Goal: Task Accomplishment & Management: Manage account settings

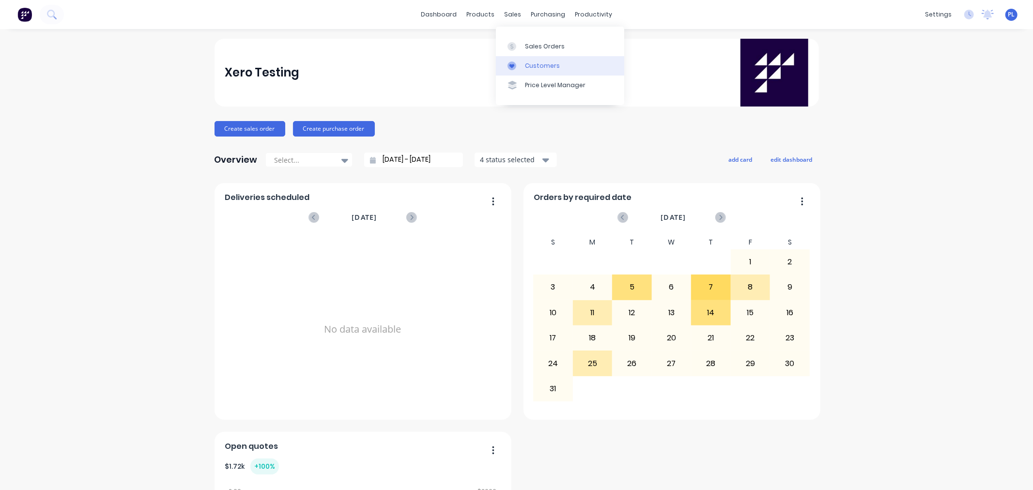
click at [520, 73] on link "Customers" at bounding box center [560, 65] width 128 height 19
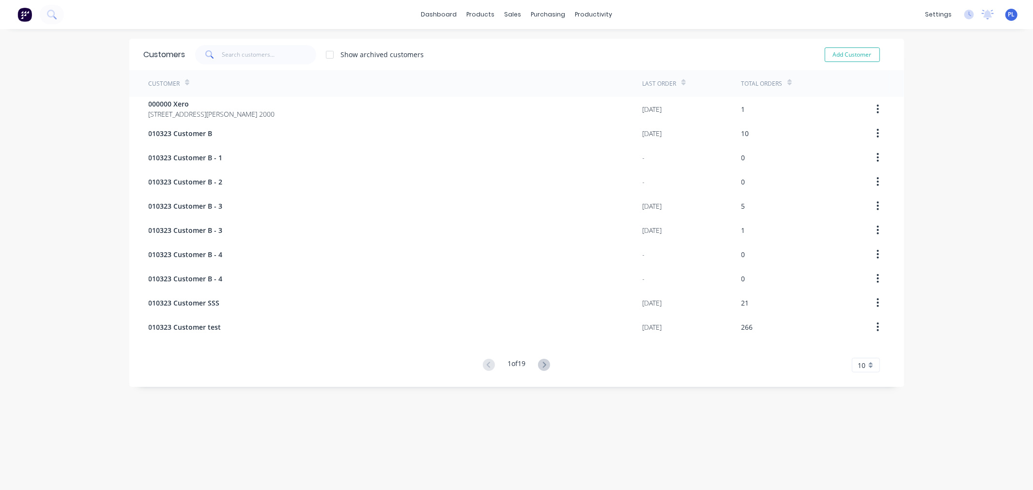
drag, startPoint x: 153, startPoint y: 85, endPoint x: 138, endPoint y: 113, distance: 31.4
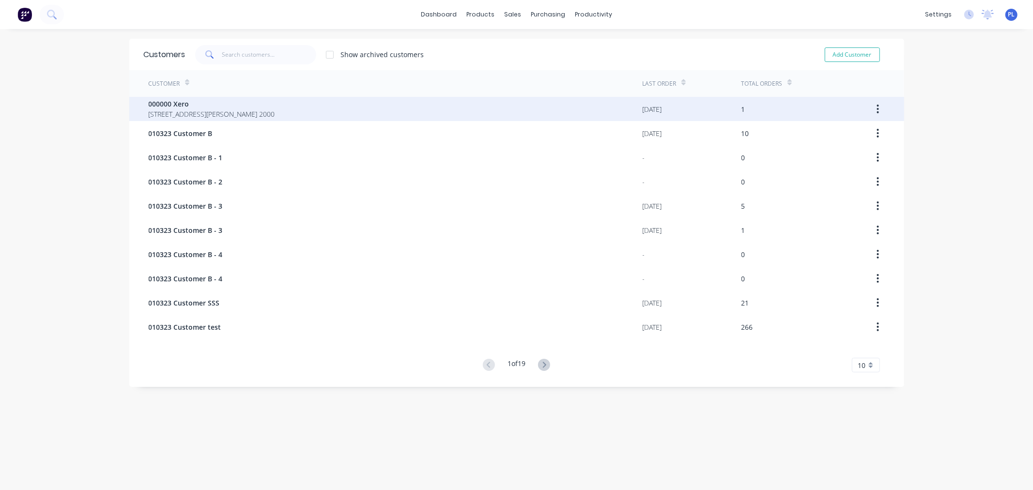
click at [153, 86] on div "Customer" at bounding box center [164, 83] width 31 height 9
click at [138, 113] on div "000000 Xero [GEOGRAPHIC_DATA][PERSON_NAME] 2000 [DATE] 1" at bounding box center [516, 109] width 775 height 24
click at [282, 102] on div "000000 Xero [GEOGRAPHIC_DATA][PERSON_NAME] 2000" at bounding box center [396, 109] width 494 height 24
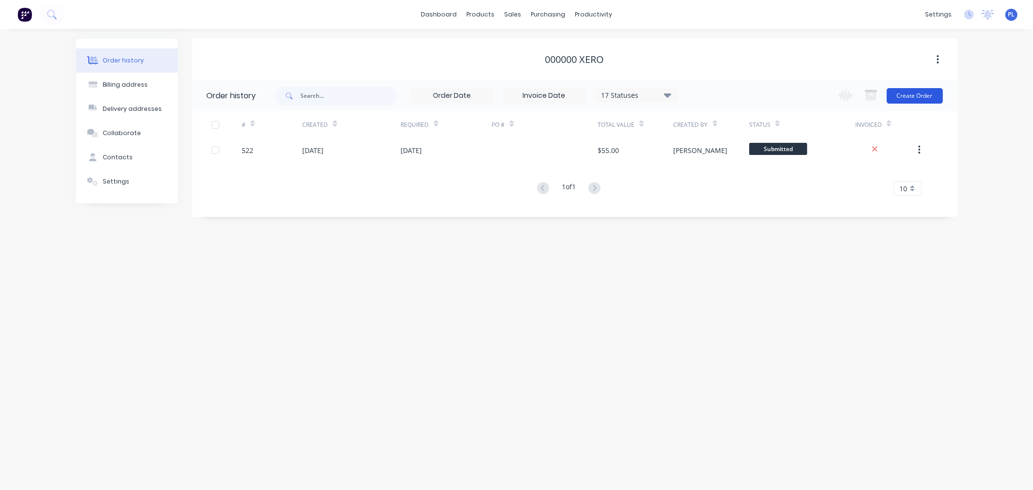
click at [895, 99] on button "Create Order" at bounding box center [915, 95] width 56 height 15
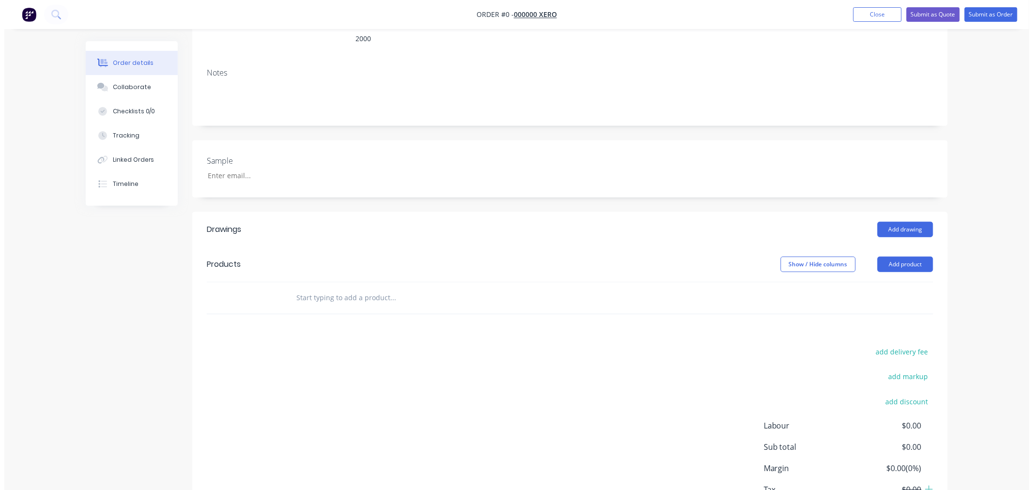
scroll to position [191, 0]
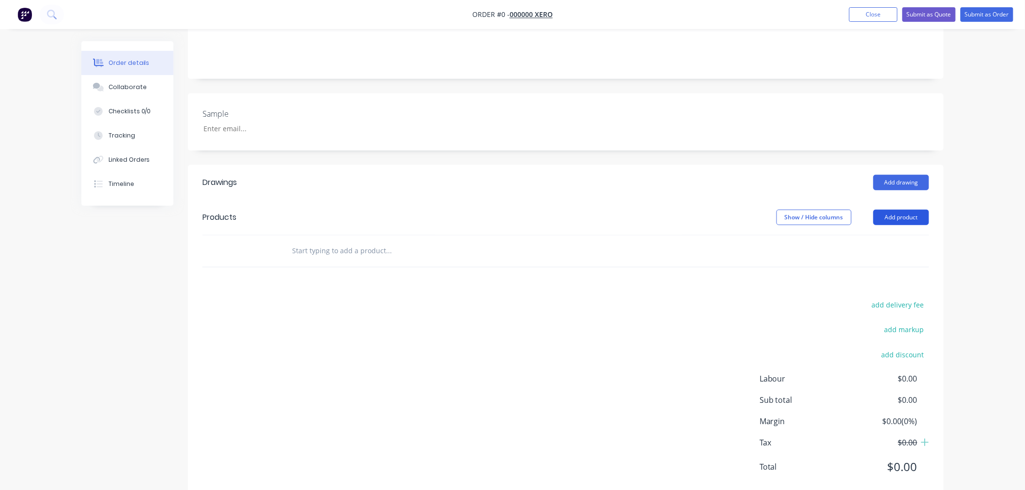
click at [894, 210] on button "Add product" at bounding box center [901, 217] width 56 height 15
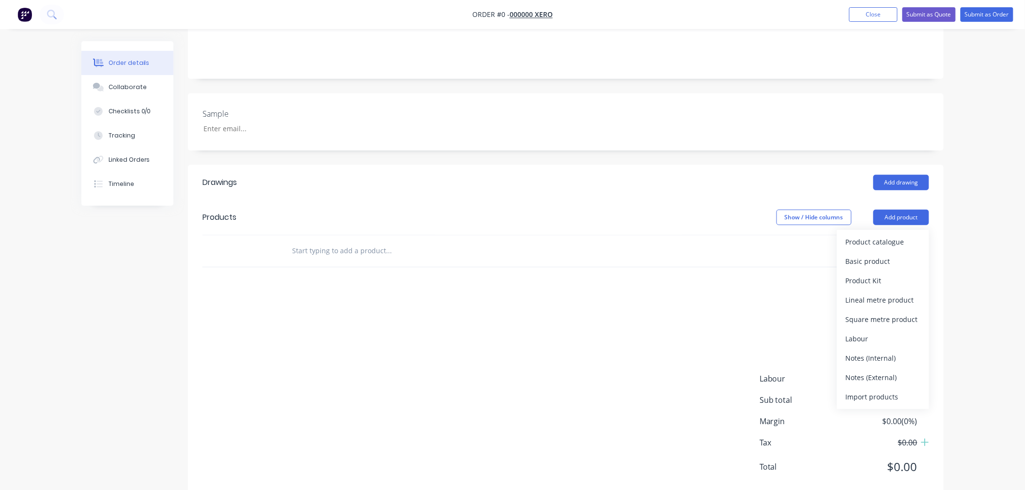
drag, startPoint x: 478, startPoint y: 252, endPoint x: 785, endPoint y: 3, distance: 395.2
click at [510, 221] on div "Drawings Add drawing Products Show / Hide columns Add product Product catalogue…" at bounding box center [565, 332] width 755 height 335
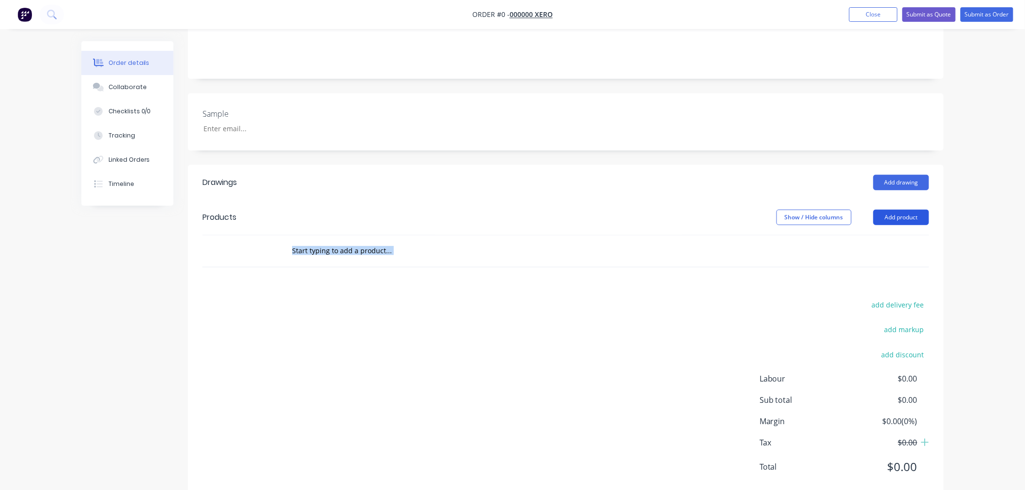
click at [903, 210] on button "Add product" at bounding box center [901, 217] width 56 height 15
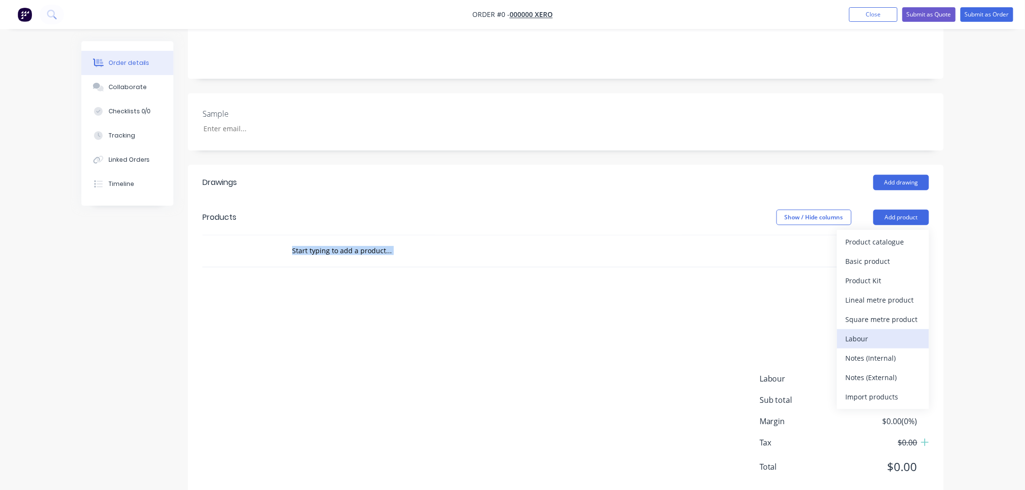
click at [852, 332] on div "Labour" at bounding box center [882, 339] width 75 height 14
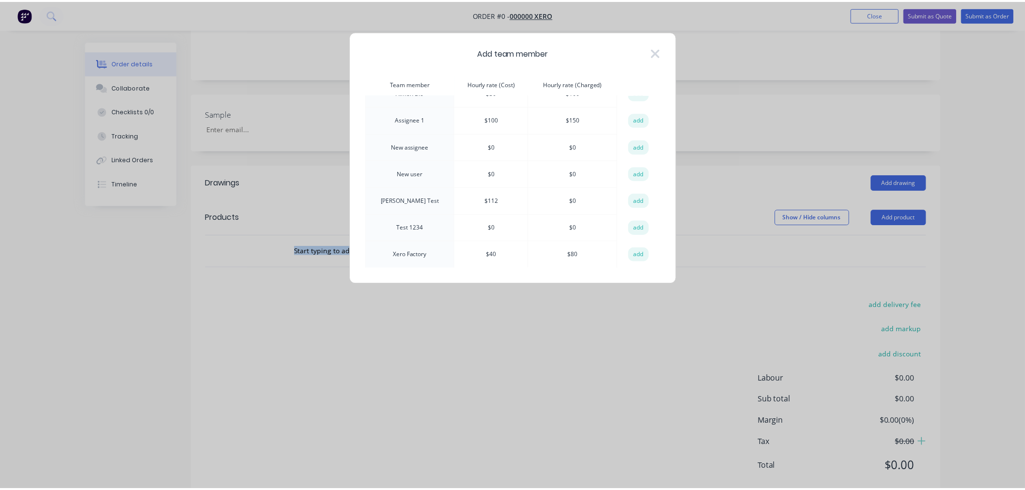
scroll to position [98, 0]
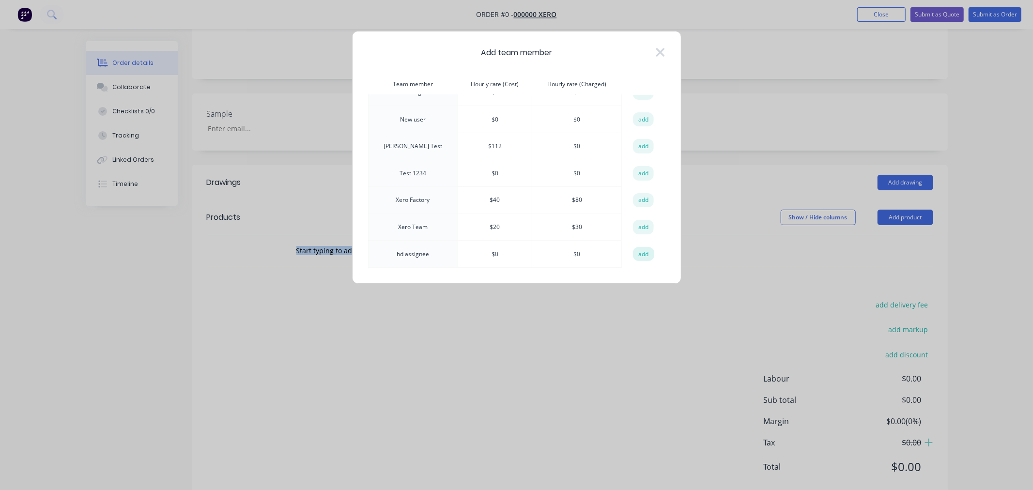
click at [637, 252] on button "add" at bounding box center [643, 254] width 21 height 15
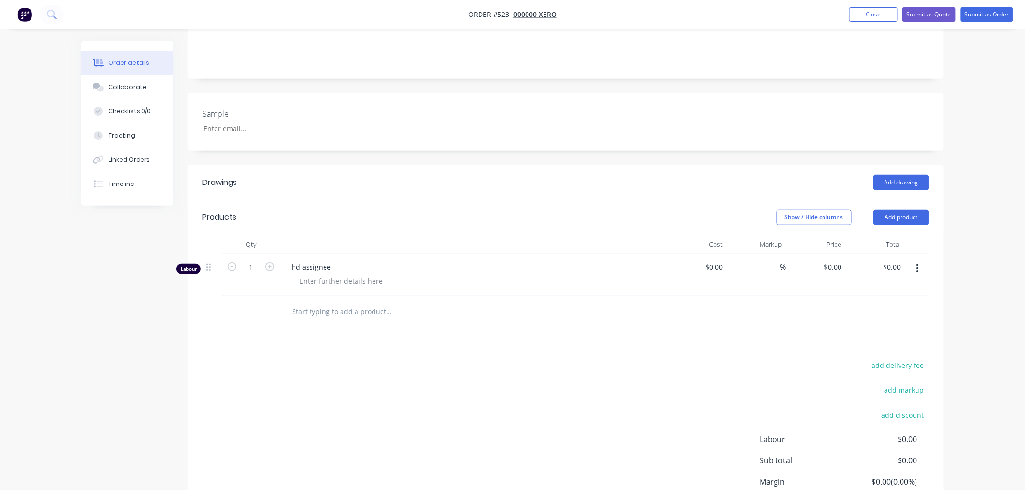
click at [717, 254] on div "$0.00 $0.00" at bounding box center [697, 275] width 60 height 42
click at [707, 254] on div "0 $0.00" at bounding box center [697, 275] width 60 height 42
type input "$5.00"
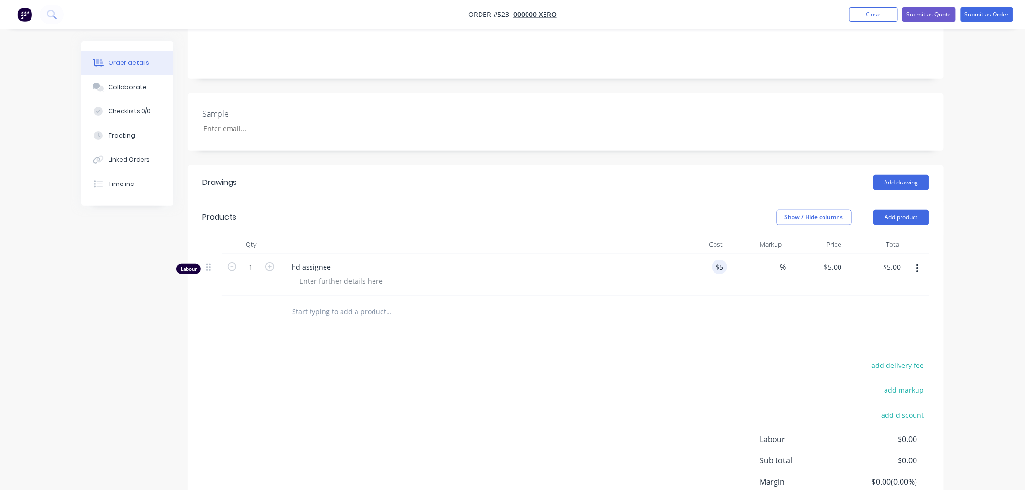
drag, startPoint x: 736, startPoint y: 269, endPoint x: 771, endPoint y: 230, distance: 51.4
click at [743, 263] on div "%" at bounding box center [757, 275] width 60 height 42
drag, startPoint x: 771, startPoint y: 230, endPoint x: 771, endPoint y: 237, distance: 6.8
click at [771, 254] on div "%" at bounding box center [757, 275] width 60 height 42
click at [777, 260] on input at bounding box center [774, 267] width 11 height 14
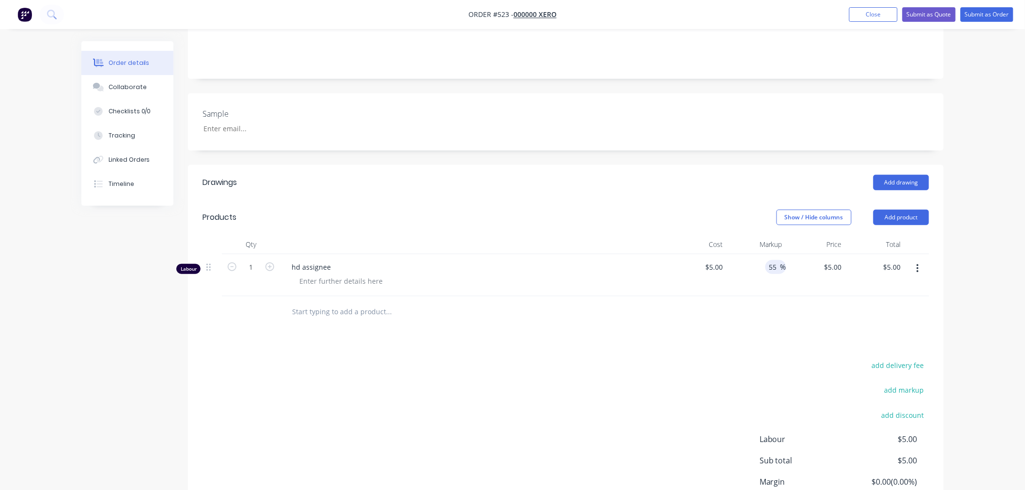
type input "55"
type input "$7.75"
click at [783, 302] on div at bounding box center [565, 311] width 726 height 31
click at [850, 17] on button "Close" at bounding box center [873, 14] width 48 height 15
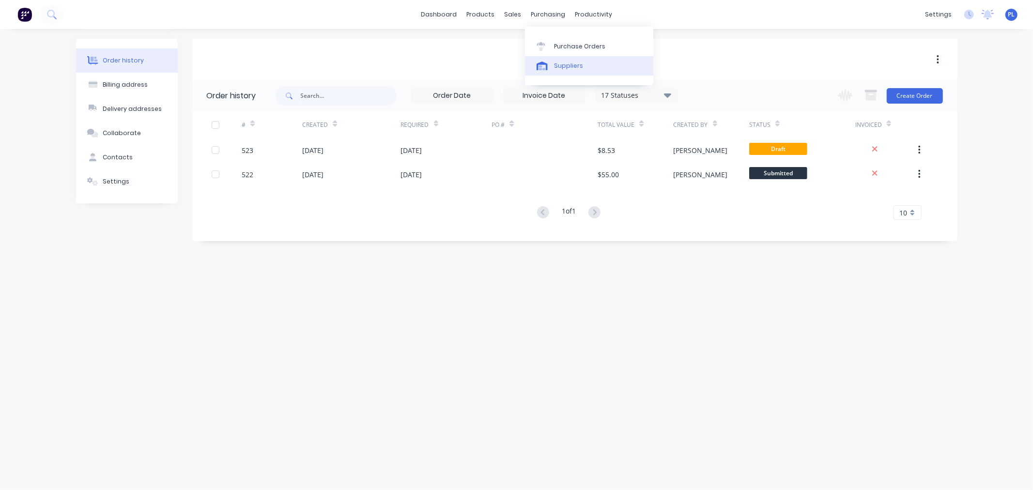
click at [570, 73] on link "Suppliers" at bounding box center [589, 65] width 128 height 19
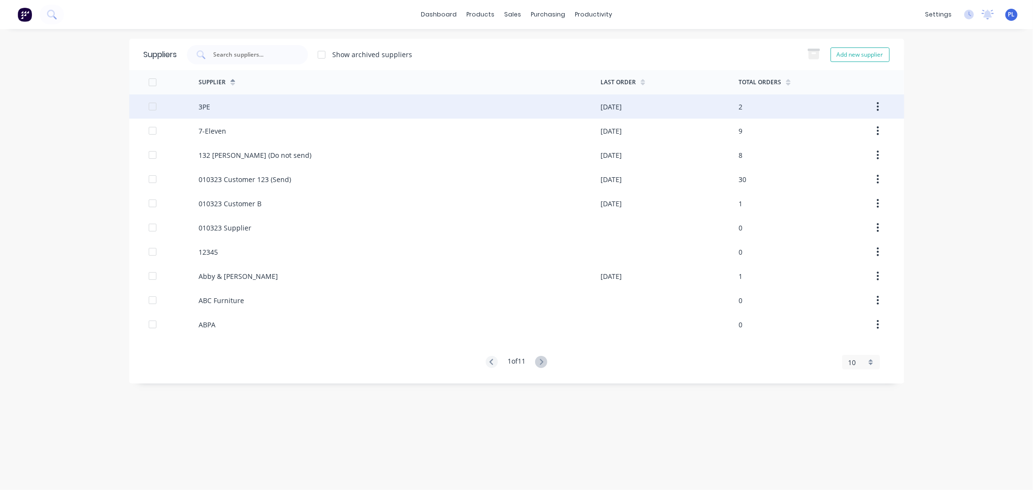
click at [222, 113] on div "3PE" at bounding box center [400, 106] width 402 height 24
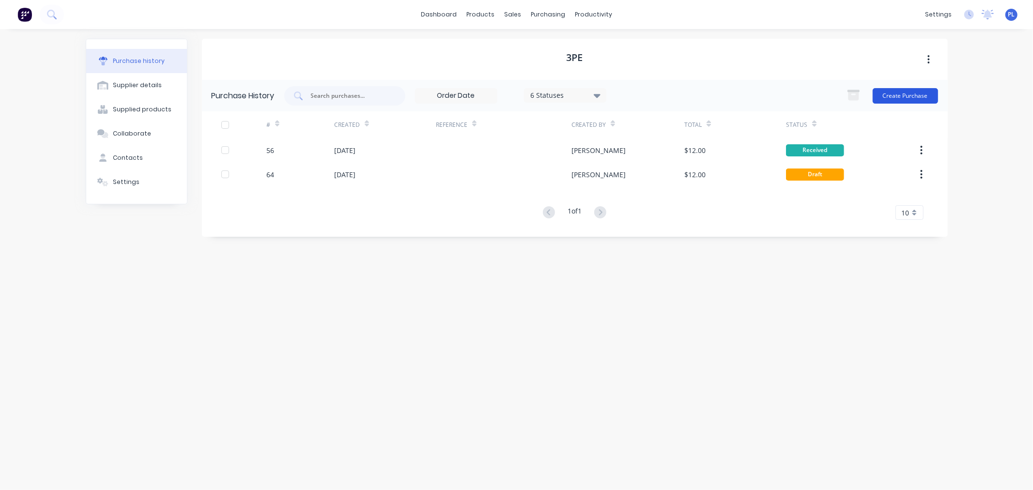
click at [897, 91] on button "Create Purchase" at bounding box center [904, 95] width 65 height 15
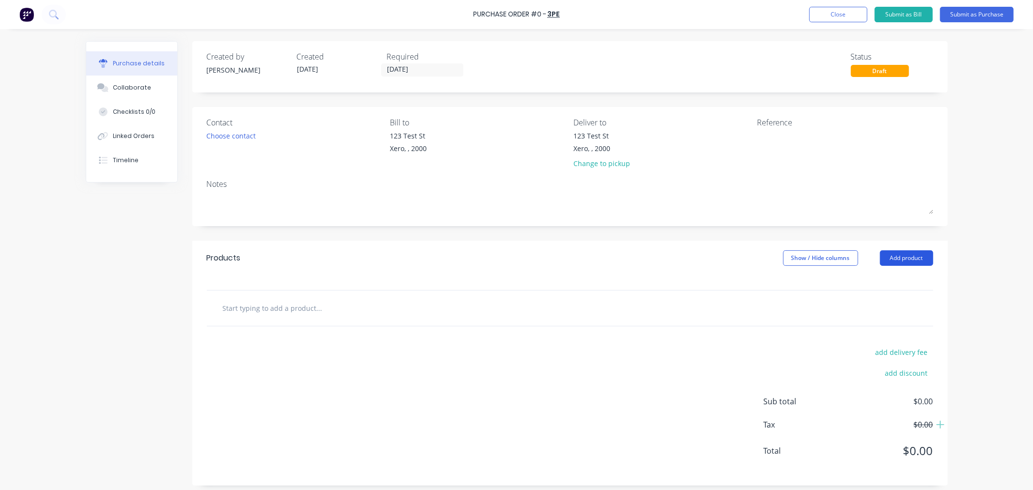
click at [897, 265] on button "Add product" at bounding box center [906, 257] width 53 height 15
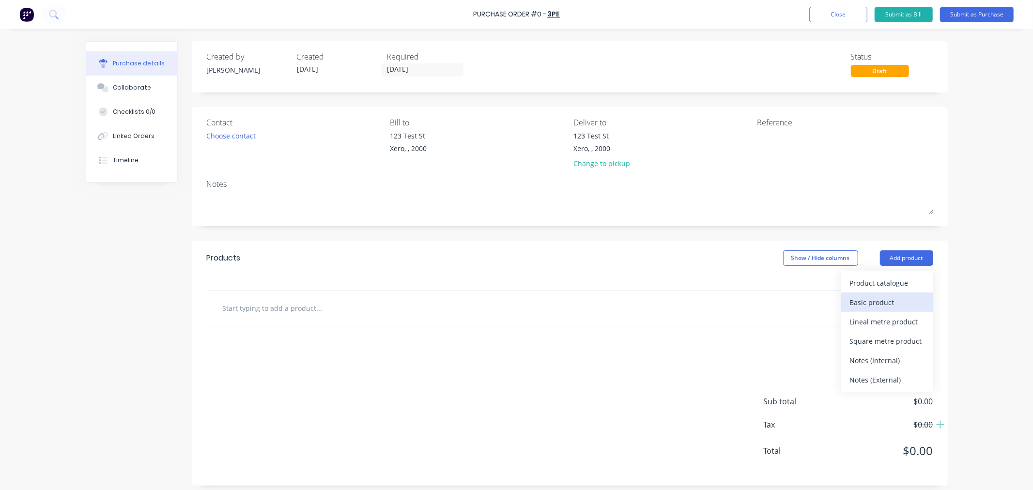
click at [872, 301] on div "Basic product" at bounding box center [887, 302] width 75 height 14
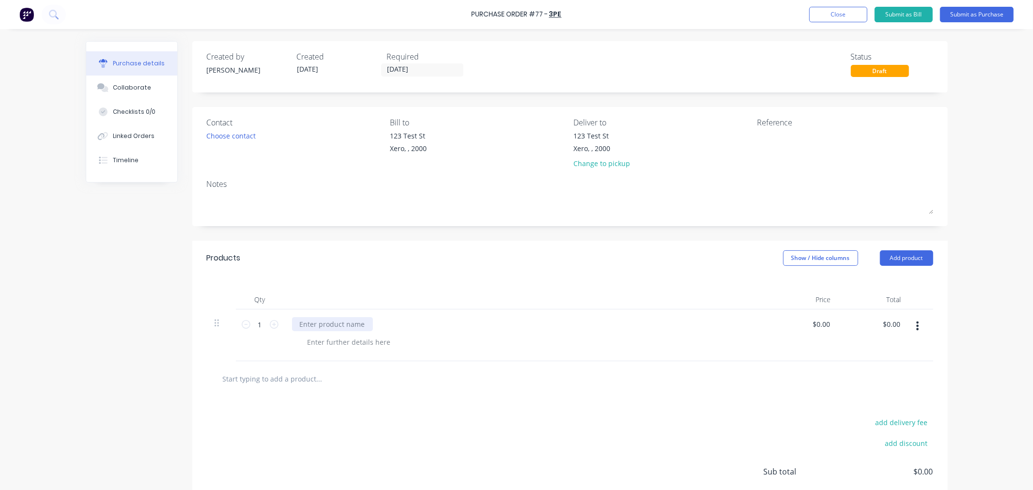
drag, startPoint x: 297, startPoint y: 327, endPoint x: 311, endPoint y: 330, distance: 14.4
click at [298, 328] on div at bounding box center [332, 324] width 81 height 14
drag, startPoint x: 320, startPoint y: 337, endPoint x: 512, endPoint y: 374, distance: 195.2
click at [324, 340] on div at bounding box center [349, 342] width 99 height 14
drag, startPoint x: 689, startPoint y: 388, endPoint x: 778, endPoint y: 375, distance: 89.2
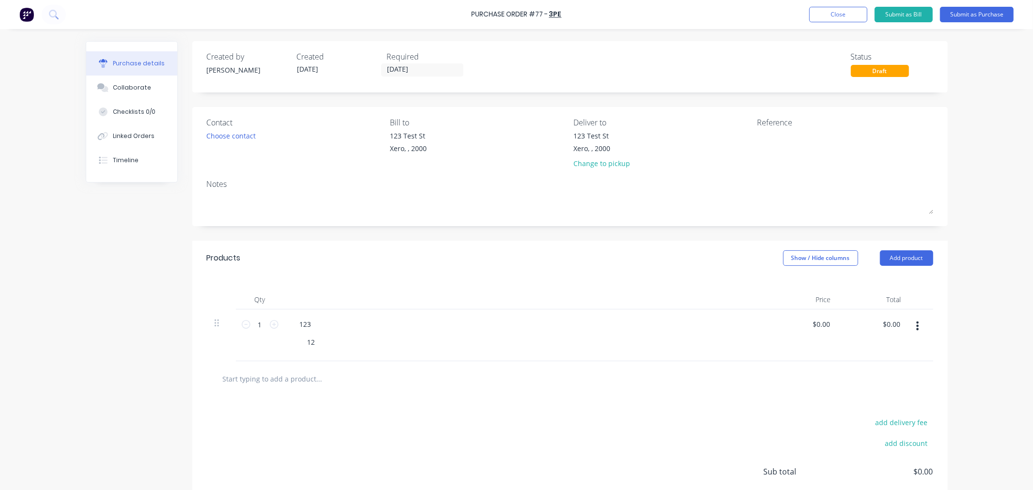
click at [698, 386] on div at bounding box center [570, 378] width 726 height 35
drag, startPoint x: 809, startPoint y: 255, endPoint x: 811, endPoint y: 306, distance: 50.4
click at [809, 281] on div "Products Show / Hide columns Add product Qty Price Total 1 1 123 123 $0.00 $0.0…" at bounding box center [569, 398] width 755 height 315
click at [793, 253] on button "Show / Hide columns" at bounding box center [820, 257] width 75 height 15
click at [791, 287] on label "Discount" at bounding box center [790, 291] width 17 height 8
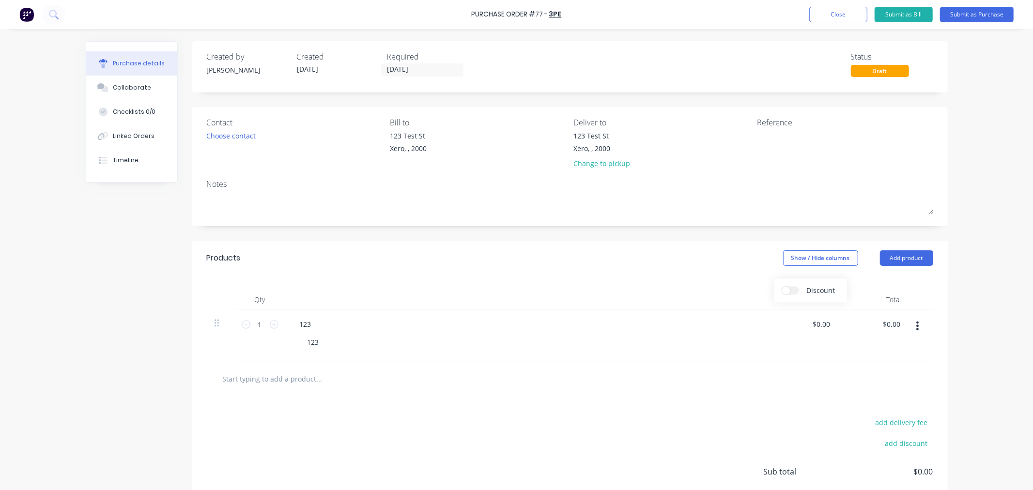
click at [782, 287] on input "Discount" at bounding box center [782, 287] width 0 height 0
drag, startPoint x: 776, startPoint y: 366, endPoint x: 767, endPoint y: 353, distance: 14.9
click at [770, 357] on div "Products Show / Hide columns Add product Qty Discount Price Total 1 1 123 123 0…" at bounding box center [569, 398] width 755 height 315
drag, startPoint x: 757, startPoint y: 325, endPoint x: 768, endPoint y: 339, distance: 18.2
click at [757, 326] on input "0" at bounding box center [762, 324] width 14 height 14
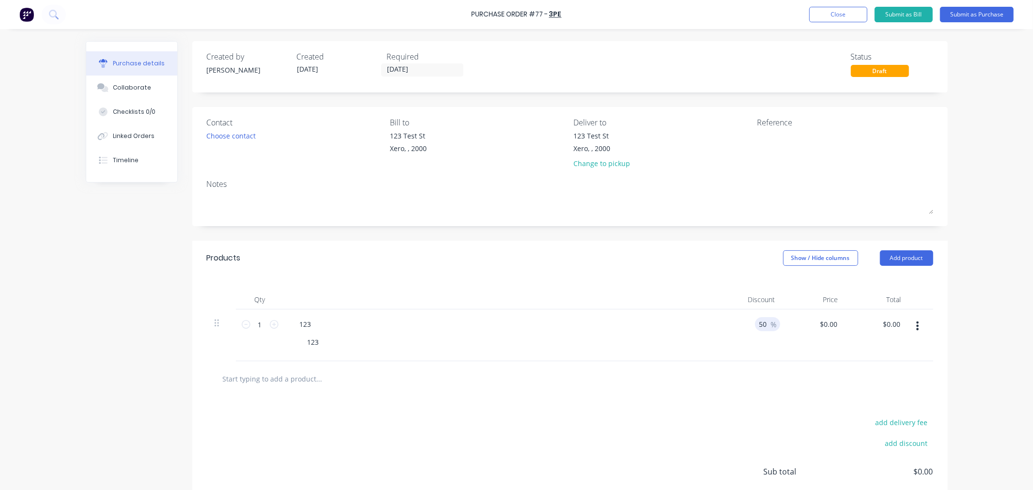
type input "50"
click at [801, 357] on div "$0.00 $0.00" at bounding box center [814, 335] width 63 height 52
click at [820, 325] on input "0.0000" at bounding box center [826, 324] width 26 height 14
type input "$5.00"
click at [775, 362] on div at bounding box center [570, 378] width 726 height 35
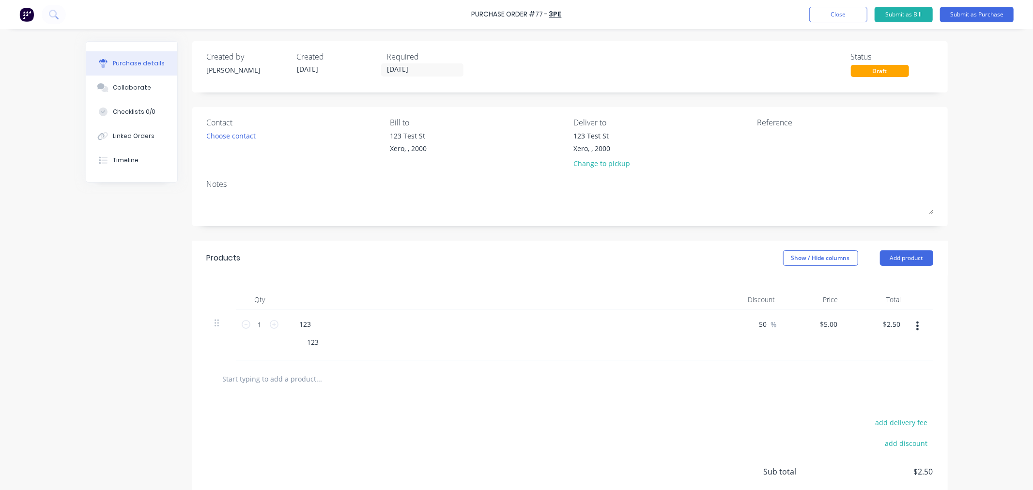
click at [750, 320] on div "50 50 %" at bounding box center [751, 335] width 63 height 52
click at [755, 325] on input "50" at bounding box center [762, 324] width 14 height 14
type input "$5.00"
type input "5550"
drag, startPoint x: 718, startPoint y: 341, endPoint x: 651, endPoint y: 336, distance: 67.0
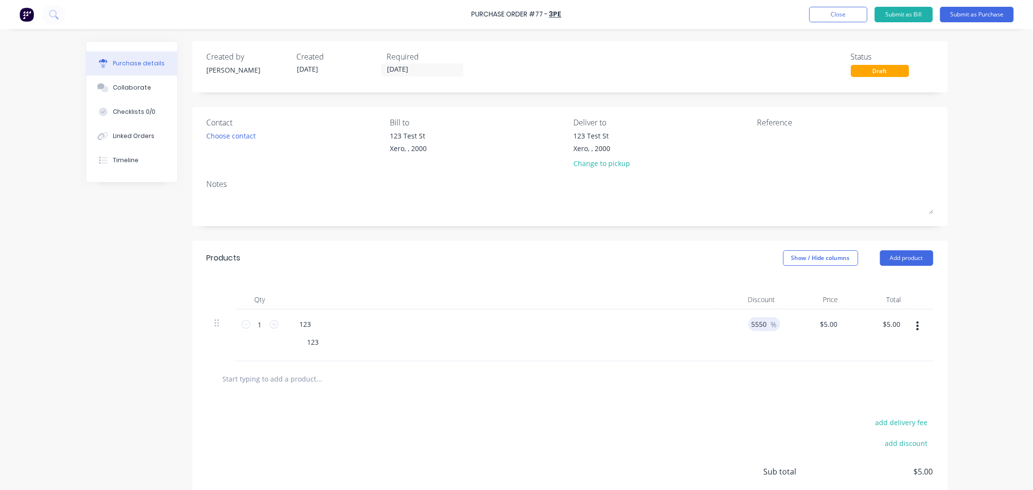
click at [720, 341] on div "5550 5550 %" at bounding box center [751, 335] width 63 height 52
click at [770, 323] on span "%" at bounding box center [773, 324] width 6 height 11
click at [748, 325] on input "5550" at bounding box center [758, 324] width 20 height 14
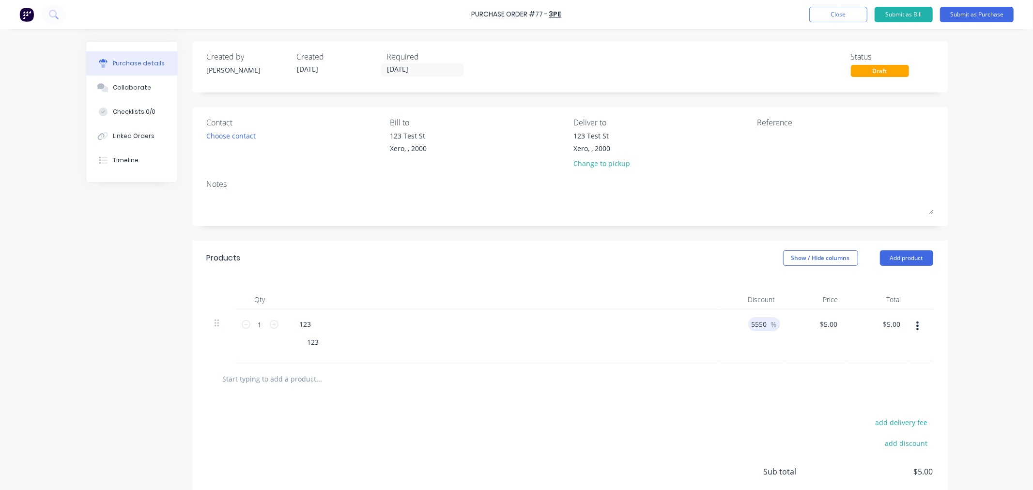
click at [748, 325] on input "5550" at bounding box center [758, 324] width 20 height 14
type input "$4.95"
type input "1"
type input "$4.40"
type input "12"
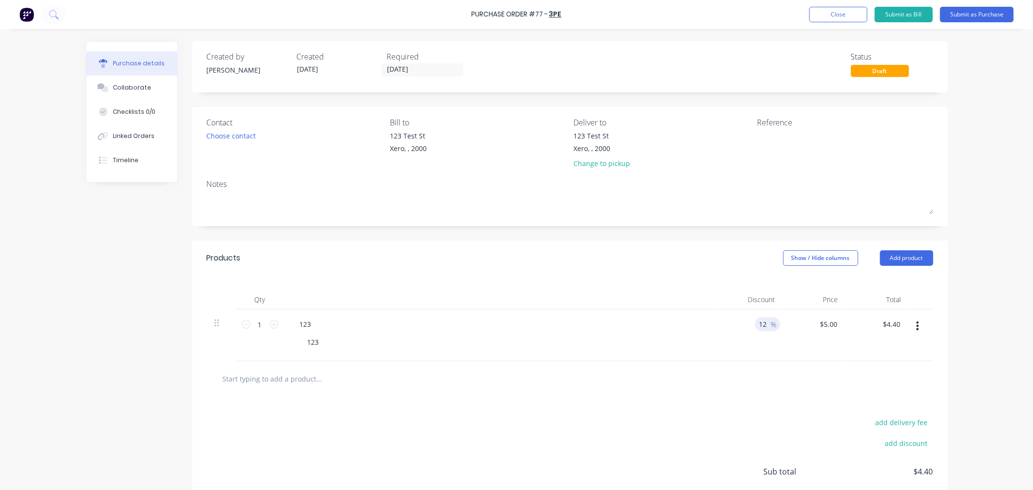
click at [713, 369] on div at bounding box center [570, 378] width 726 height 35
click at [694, 379] on div at bounding box center [569, 378] width 711 height 19
click at [757, 335] on div "12 12 %" at bounding box center [751, 335] width 63 height 52
click at [761, 324] on input "12" at bounding box center [762, 324] width 14 height 14
type input "$5.00"
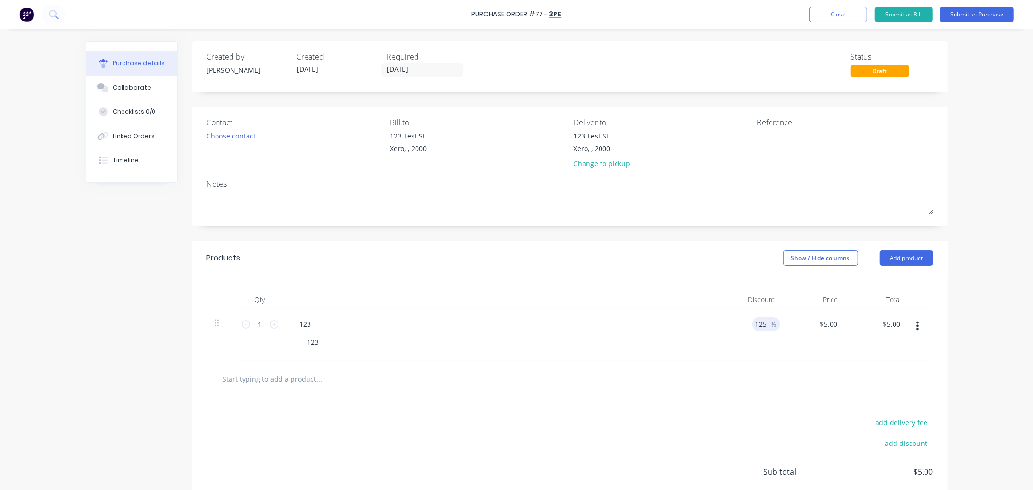
type input "125"
click at [773, 384] on div at bounding box center [569, 378] width 711 height 19
click at [756, 329] on input "125" at bounding box center [760, 324] width 16 height 14
drag, startPoint x: 792, startPoint y: 412, endPoint x: 953, endPoint y: 105, distance: 346.5
click at [803, 391] on div "Products Show / Hide columns Add product Qty Discount Price Total 1 1 123 123 1…" at bounding box center [569, 398] width 755 height 315
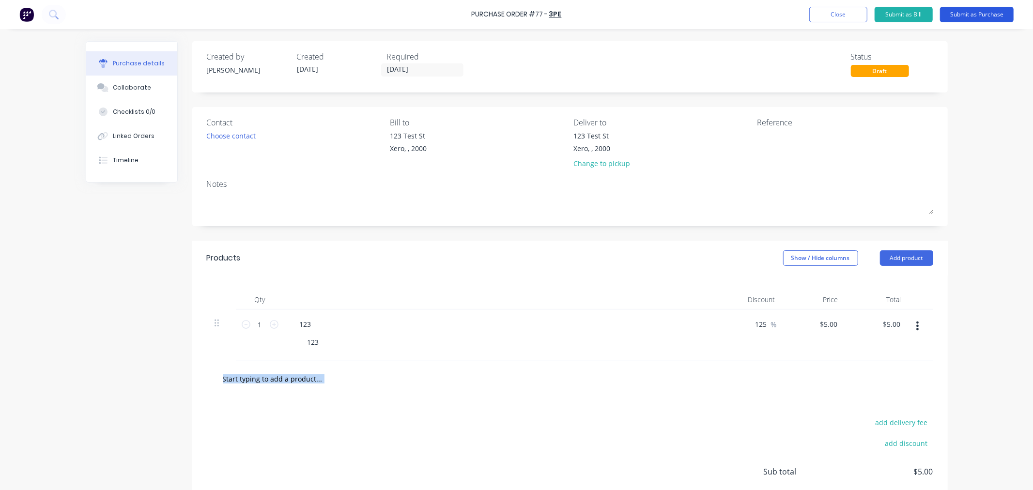
click at [962, 12] on button "Submit as Purchase" at bounding box center [977, 14] width 74 height 15
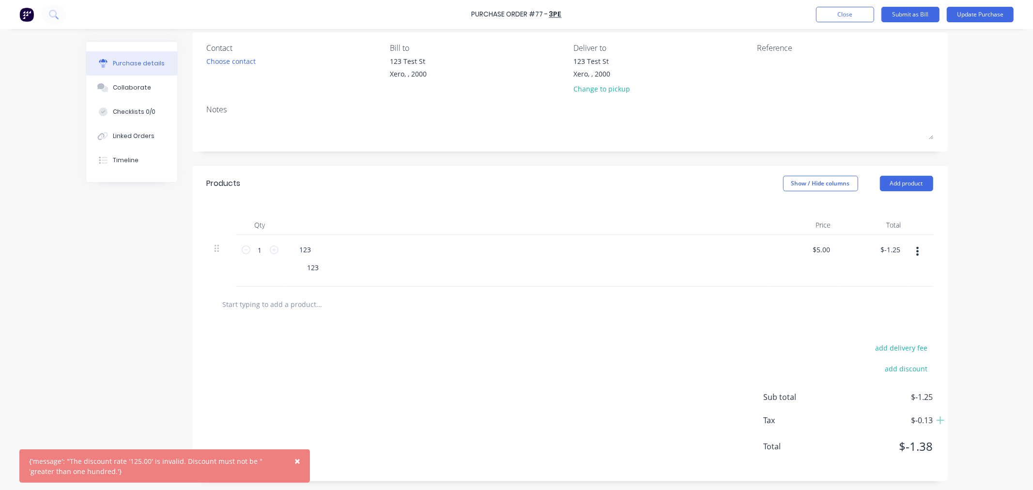
scroll to position [76, 0]
click at [291, 463] on button "×" at bounding box center [297, 460] width 25 height 23
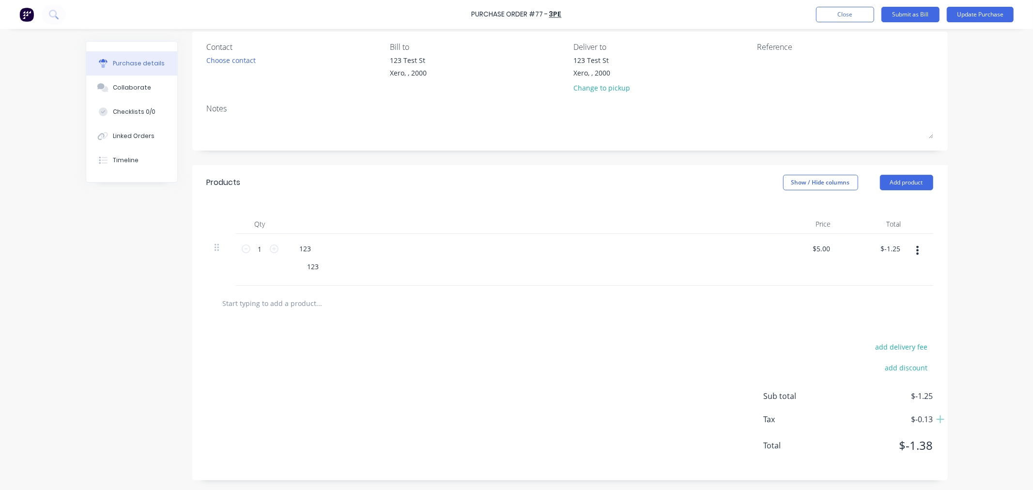
drag, startPoint x: 850, startPoint y: 183, endPoint x: 816, endPoint y: 195, distance: 36.4
click at [845, 185] on button "Show / Hide columns" at bounding box center [820, 182] width 75 height 15
click at [796, 211] on label "Discount" at bounding box center [790, 214] width 17 height 8
click at [782, 210] on input "Discount" at bounding box center [782, 210] width 0 height 0
click at [762, 254] on div "125 125" at bounding box center [760, 249] width 16 height 14
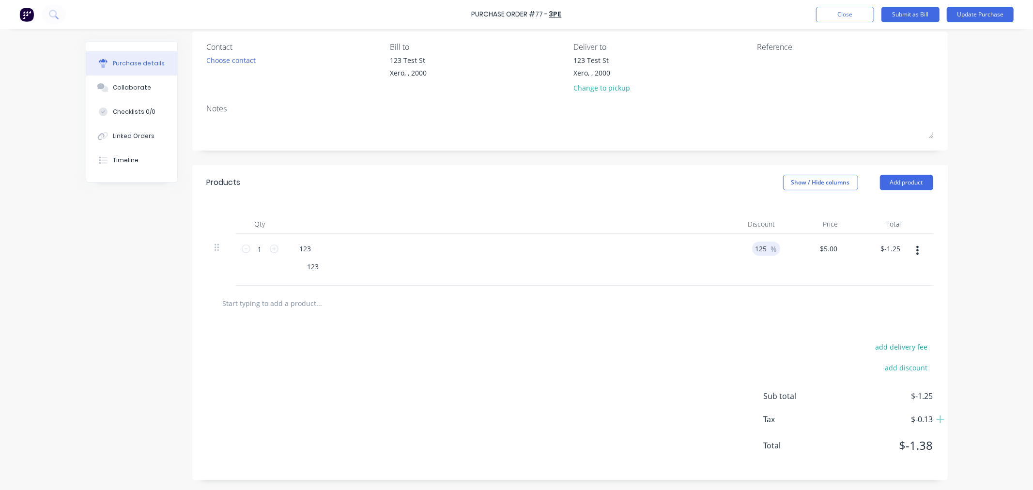
click at [752, 245] on input "125" at bounding box center [760, 249] width 16 height 14
type input "$4.75"
type input "5"
click at [790, 311] on div at bounding box center [569, 302] width 711 height 19
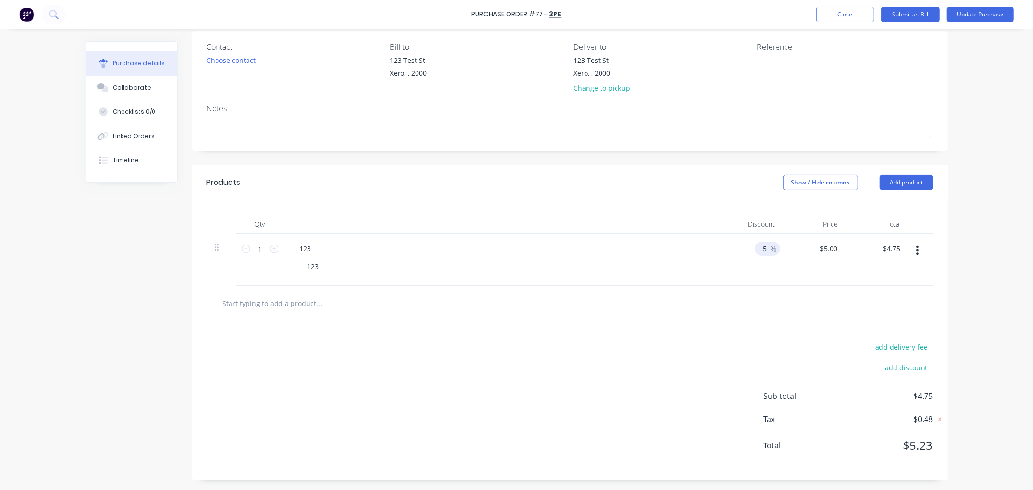
click at [765, 246] on div "5 5 %" at bounding box center [767, 249] width 25 height 14
drag, startPoint x: 764, startPoint y: 246, endPoint x: 754, endPoint y: 249, distance: 10.1
click at [764, 247] on div "5 5 %" at bounding box center [767, 249] width 25 height 14
drag, startPoint x: 766, startPoint y: 254, endPoint x: 751, endPoint y: 241, distance: 19.6
click at [765, 254] on div "5 5 %" at bounding box center [767, 249] width 25 height 14
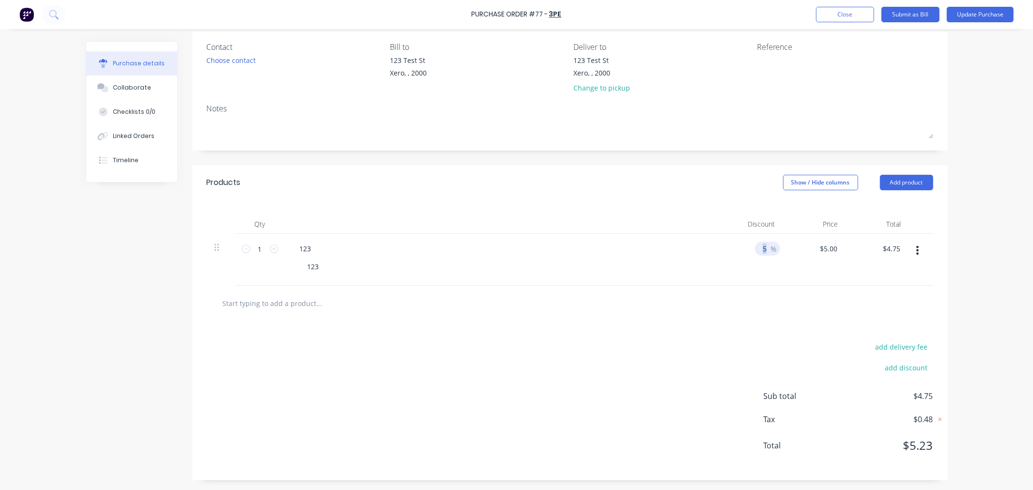
click at [755, 242] on div "5 5" at bounding box center [762, 249] width 14 height 14
click at [756, 248] on input "5" at bounding box center [762, 249] width 14 height 14
type input "$2.25"
type input "55"
click at [720, 291] on div at bounding box center [570, 303] width 726 height 35
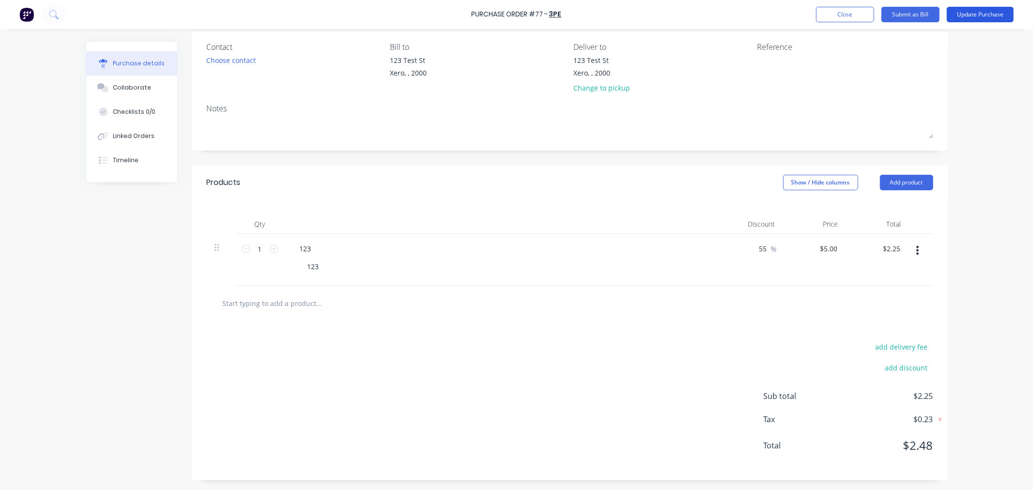
click at [967, 13] on button "Update Purchase" at bounding box center [980, 14] width 67 height 15
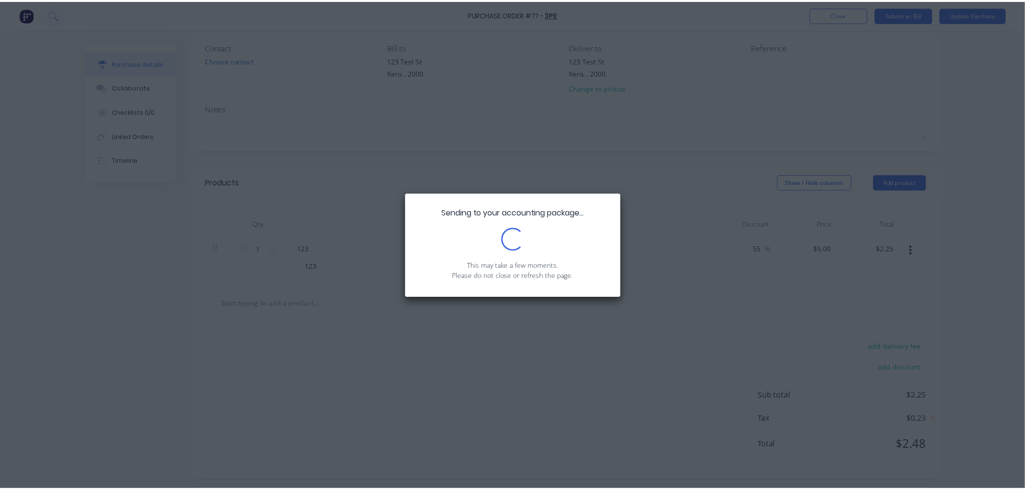
scroll to position [0, 0]
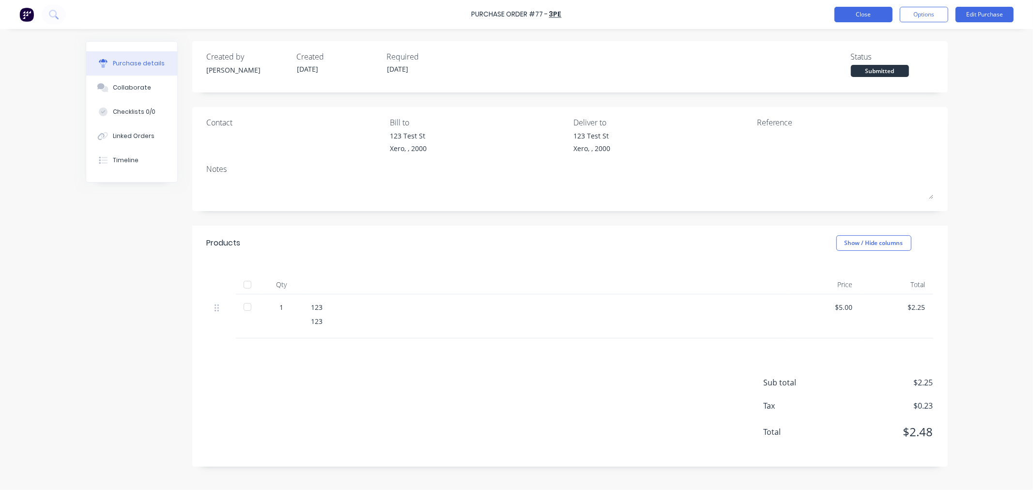
click at [860, 10] on button "Close" at bounding box center [863, 14] width 58 height 15
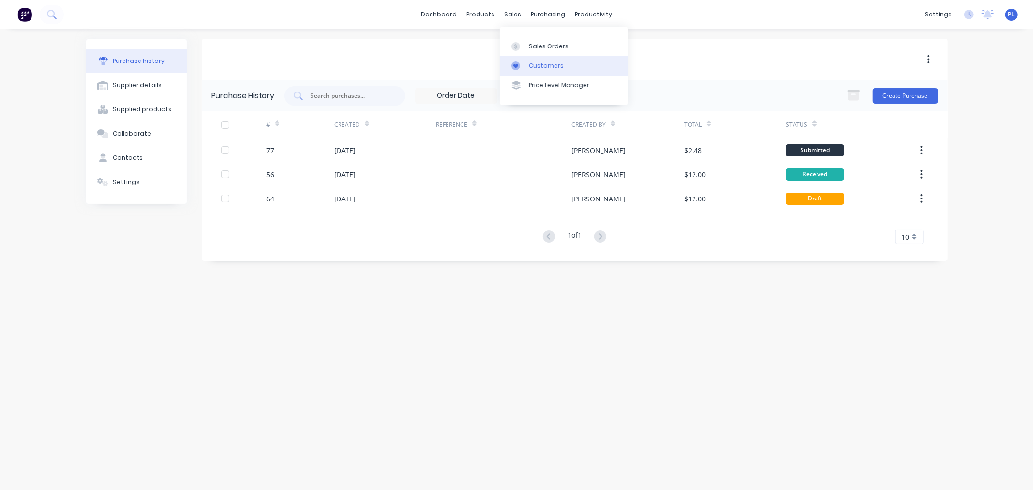
click at [525, 64] on div at bounding box center [518, 65] width 15 height 9
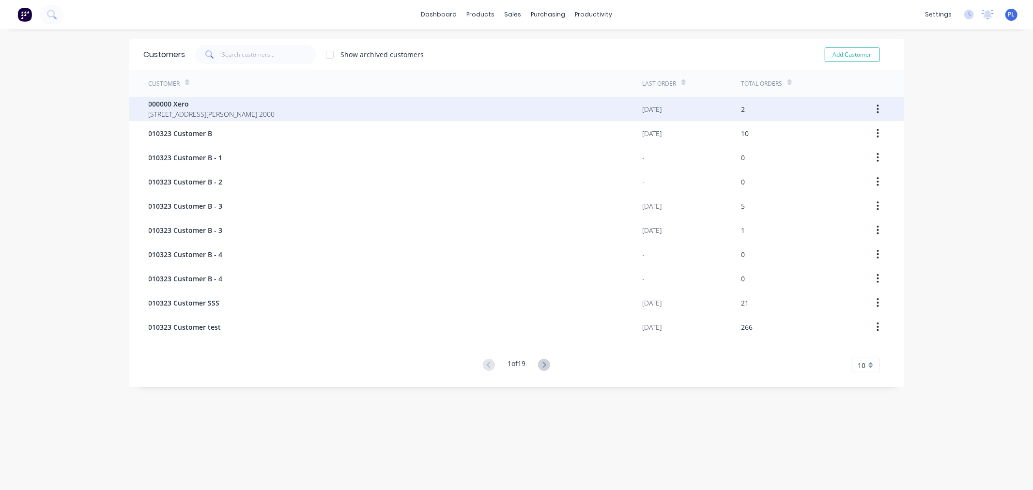
click at [252, 110] on div "000000 Xero [GEOGRAPHIC_DATA][PERSON_NAME] 2000" at bounding box center [396, 109] width 494 height 24
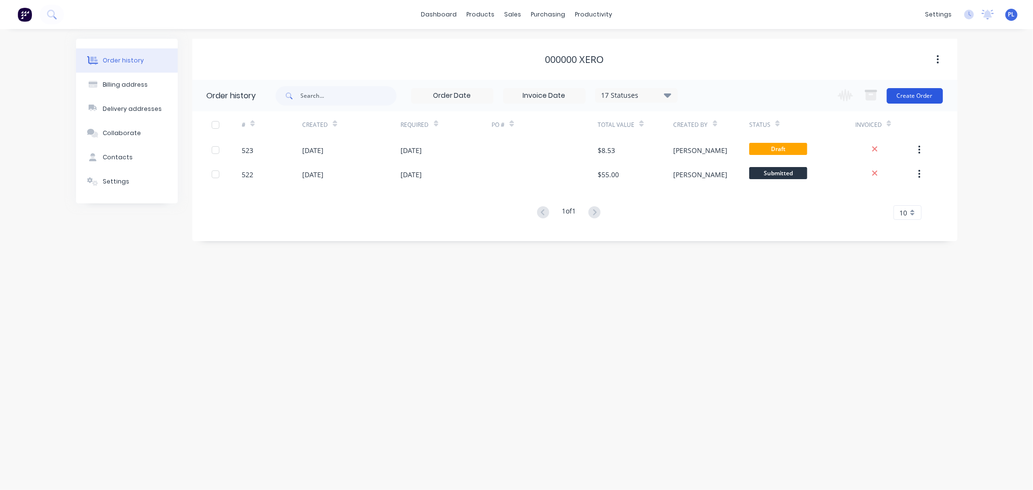
click at [900, 91] on button "Create Order" at bounding box center [915, 95] width 56 height 15
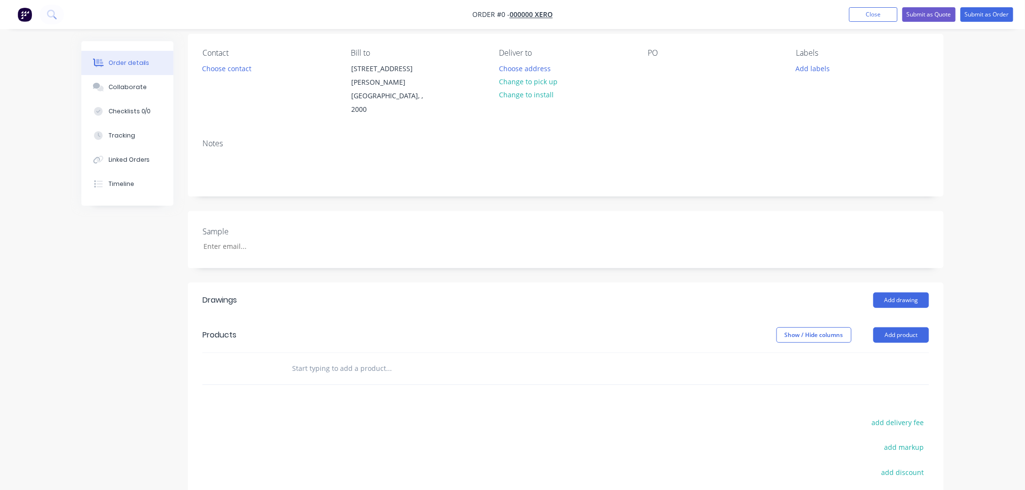
scroll to position [191, 0]
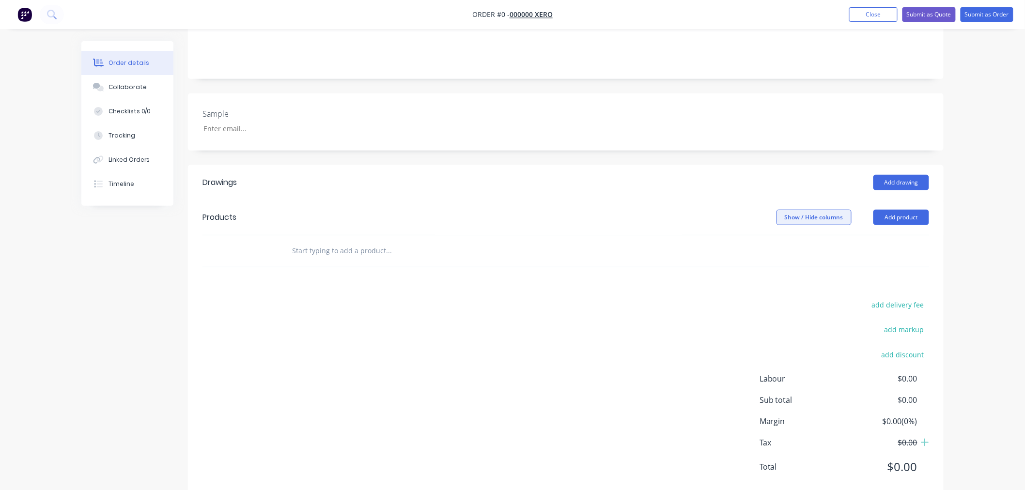
drag, startPoint x: 812, startPoint y: 178, endPoint x: 811, endPoint y: 186, distance: 8.8
click at [811, 200] on header "Products Show / Hide columns Add product" at bounding box center [565, 217] width 755 height 35
click at [811, 210] on button "Show / Hide columns" at bounding box center [813, 217] width 75 height 15
click at [787, 252] on span at bounding box center [784, 251] width 8 height 8
click at [780, 247] on input "Discount" at bounding box center [780, 247] width 0 height 0
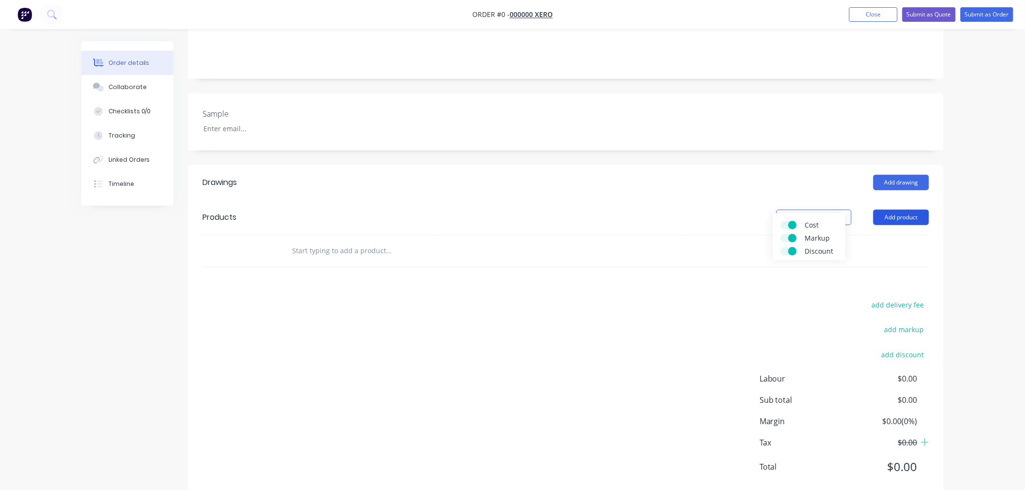
click at [884, 210] on button "Add product" at bounding box center [901, 217] width 56 height 15
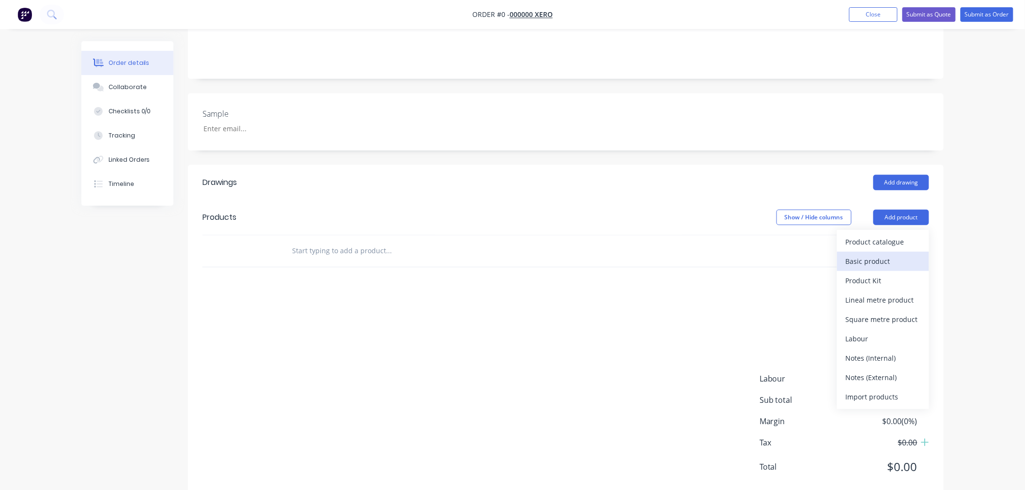
click at [855, 254] on div "Basic product" at bounding box center [882, 261] width 75 height 14
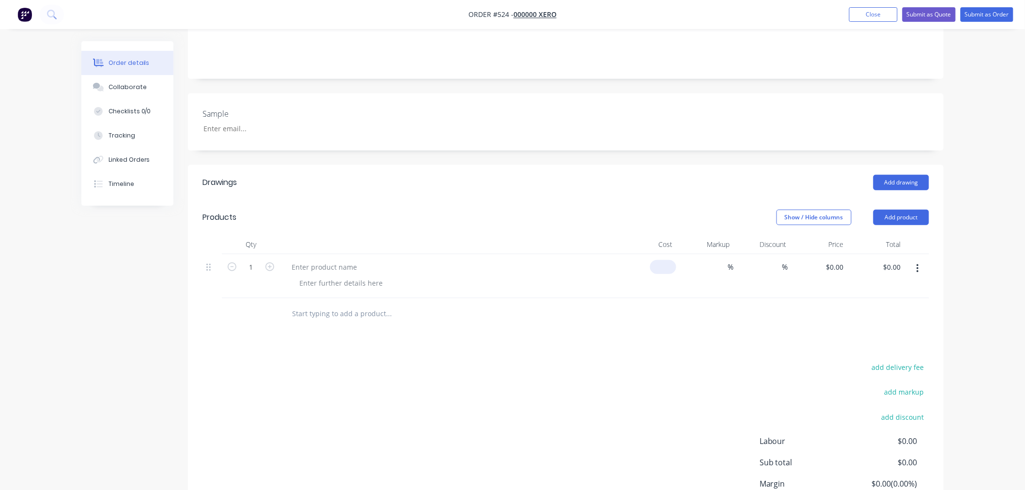
click at [667, 260] on input at bounding box center [665, 267] width 22 height 14
type input "$5.00"
drag, startPoint x: 759, startPoint y: 283, endPoint x: 749, endPoint y: 247, distance: 37.2
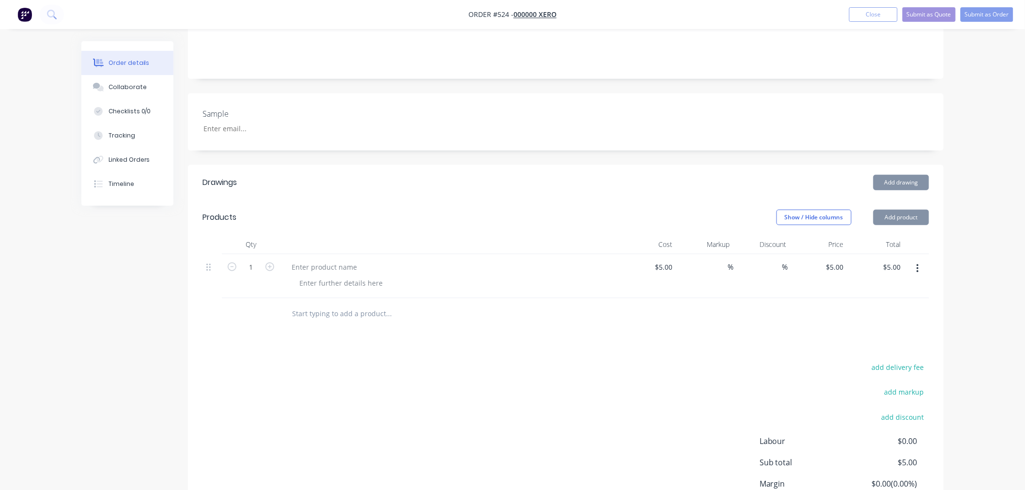
click at [758, 298] on div at bounding box center [565, 313] width 726 height 31
click at [710, 254] on div "%" at bounding box center [704, 276] width 57 height 44
click at [723, 260] on input at bounding box center [721, 267] width 11 height 14
type input "55"
type input "$7.75"
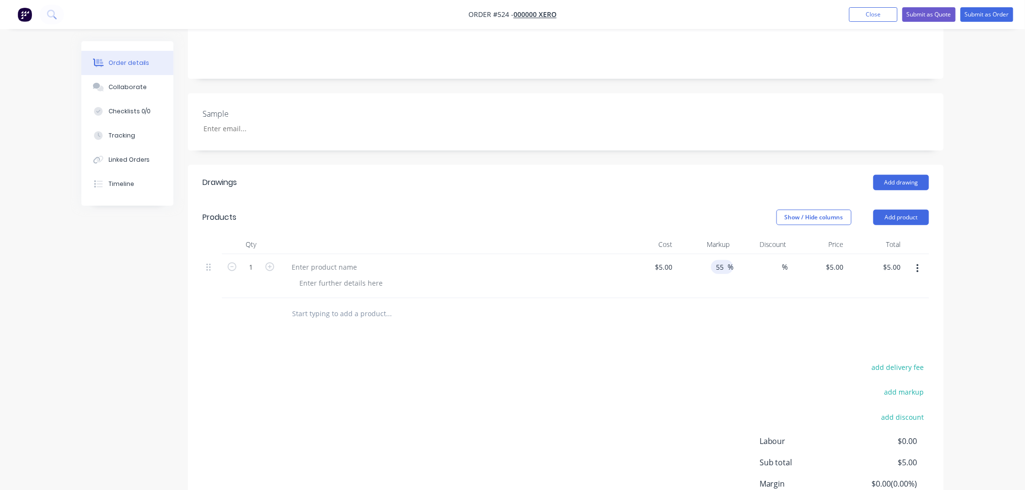
type input "$7.75"
drag, startPoint x: 734, startPoint y: 287, endPoint x: 774, endPoint y: 247, distance: 56.1
click at [748, 298] on div at bounding box center [565, 313] width 726 height 31
click at [772, 260] on input at bounding box center [775, 267] width 14 height 14
type input "55"
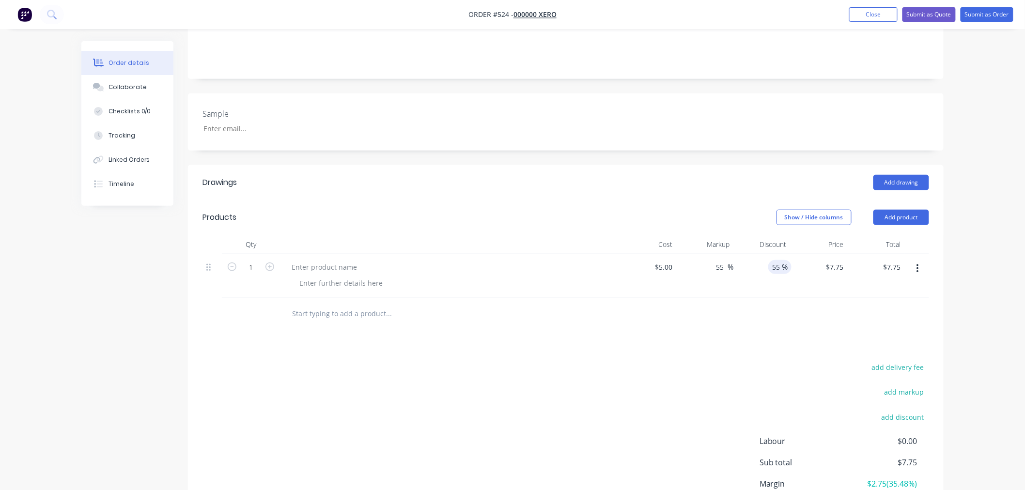
type input "$3.49"
click at [727, 312] on div "Drawings Add drawing Products Show / Hide columns Add product Qty Cost Markup D…" at bounding box center [565, 363] width 755 height 397
click at [764, 254] on div "55 55 %" at bounding box center [761, 276] width 57 height 44
click at [773, 260] on input "55" at bounding box center [775, 267] width 14 height 14
type input "5555"
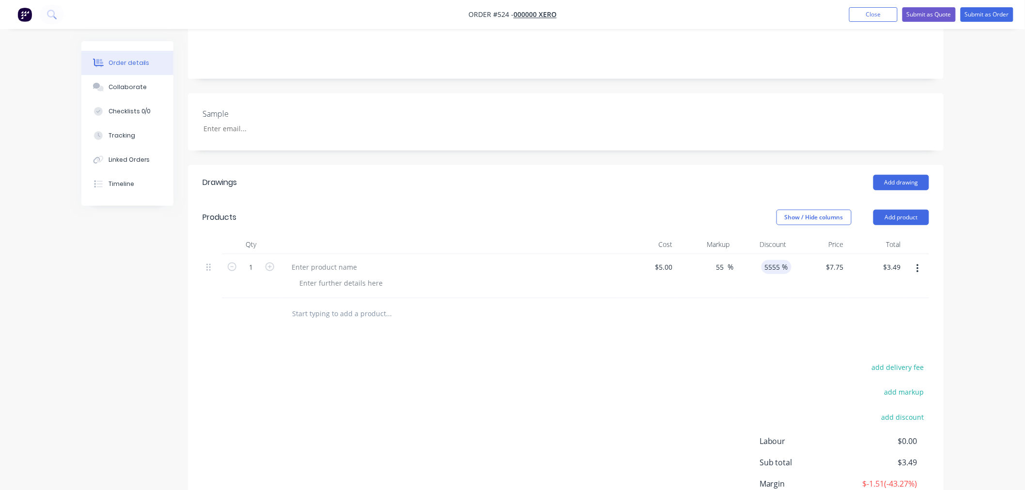
type input "$7.75"
click at [727, 298] on div at bounding box center [565, 313] width 726 height 31
drag, startPoint x: 765, startPoint y: 243, endPoint x: 781, endPoint y: 241, distance: 16.6
click at [765, 254] on div "%" at bounding box center [761, 276] width 57 height 44
click at [787, 261] on span "%" at bounding box center [784, 266] width 6 height 11
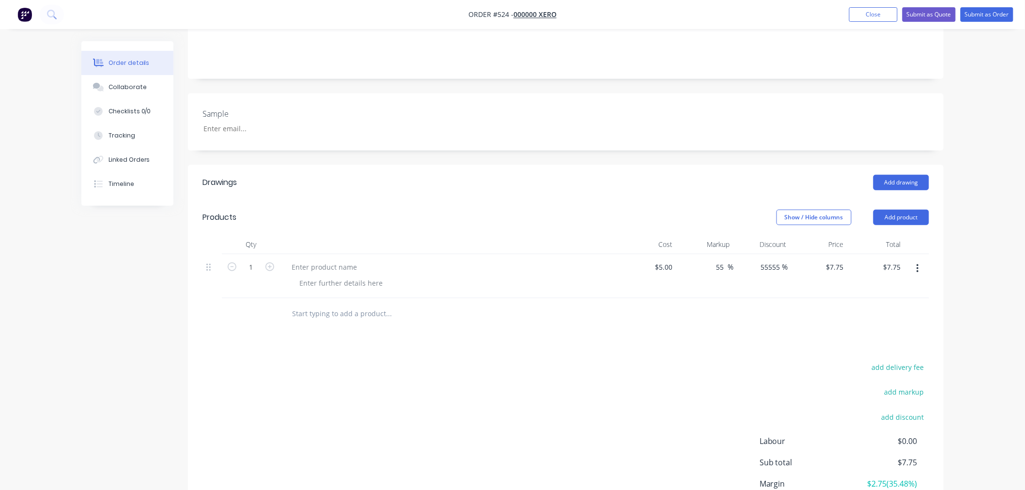
click at [734, 302] on div at bounding box center [565, 313] width 726 height 31
click at [768, 260] on input "55555" at bounding box center [769, 267] width 24 height 14
type input "12"
type input "$6.82"
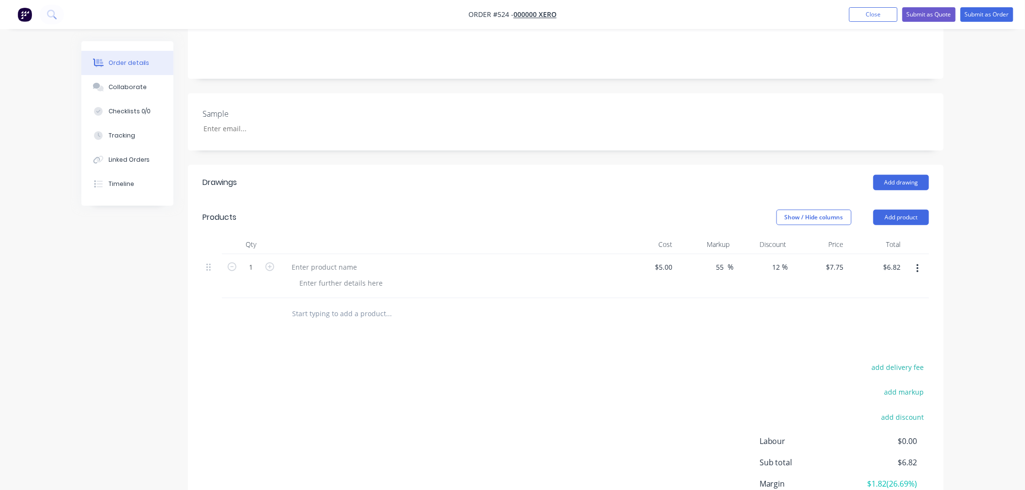
click at [719, 361] on div "add delivery fee add markup add discount Labour $0.00 Sub total $6.82 Margin $1…" at bounding box center [565, 454] width 726 height 187
click at [780, 260] on div "12 12" at bounding box center [775, 267] width 14 height 14
type input "1255"
type input "$7.75"
click at [763, 273] on div "1255 %" at bounding box center [761, 276] width 57 height 44
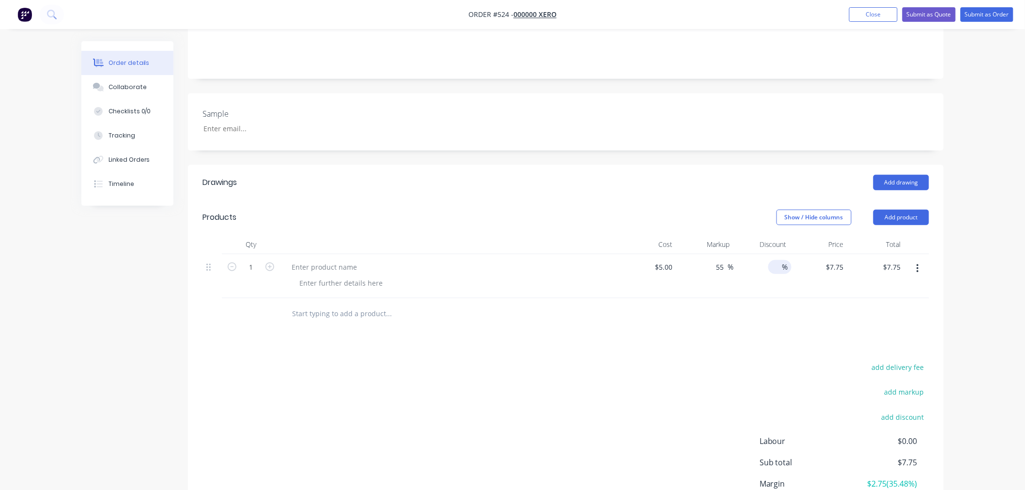
click at [778, 260] on input at bounding box center [775, 267] width 14 height 14
type input "125"
click at [764, 315] on div "Drawings Add drawing Products Show / Hide columns Add product Qty Cost Markup D…" at bounding box center [565, 363] width 755 height 397
click at [1001, 6] on nav "Order #524 - 000000 Xero Add product Close Submit as Quote Submit as Order" at bounding box center [512, 14] width 1025 height 29
click at [997, 15] on button "Submit as Order" at bounding box center [986, 14] width 53 height 15
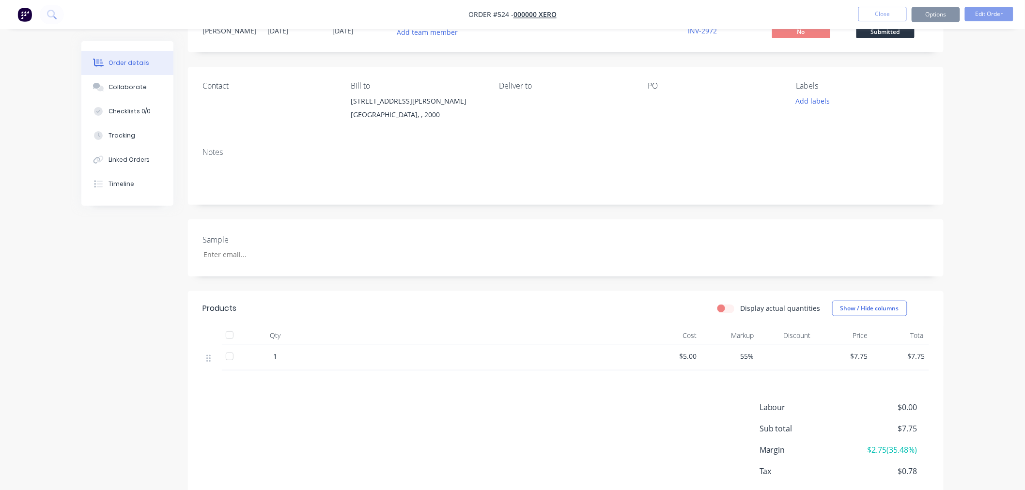
scroll to position [94, 0]
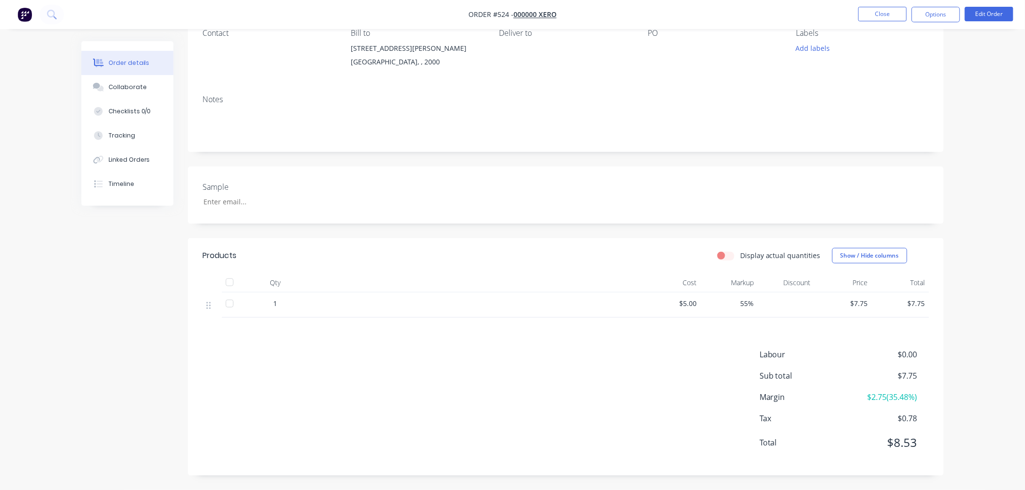
drag, startPoint x: 791, startPoint y: 306, endPoint x: 855, endPoint y: 293, distance: 64.9
click at [855, 293] on div "1 $5.00 55% $7.75 $7.75" at bounding box center [565, 304] width 726 height 25
click at [983, 7] on button "Edit Order" at bounding box center [988, 14] width 48 height 15
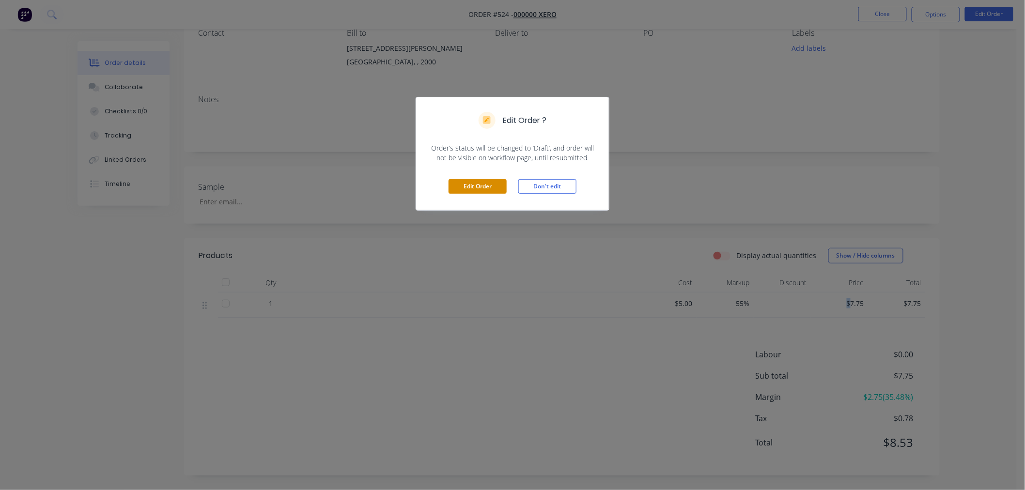
click at [480, 181] on button "Edit Order" at bounding box center [477, 186] width 58 height 15
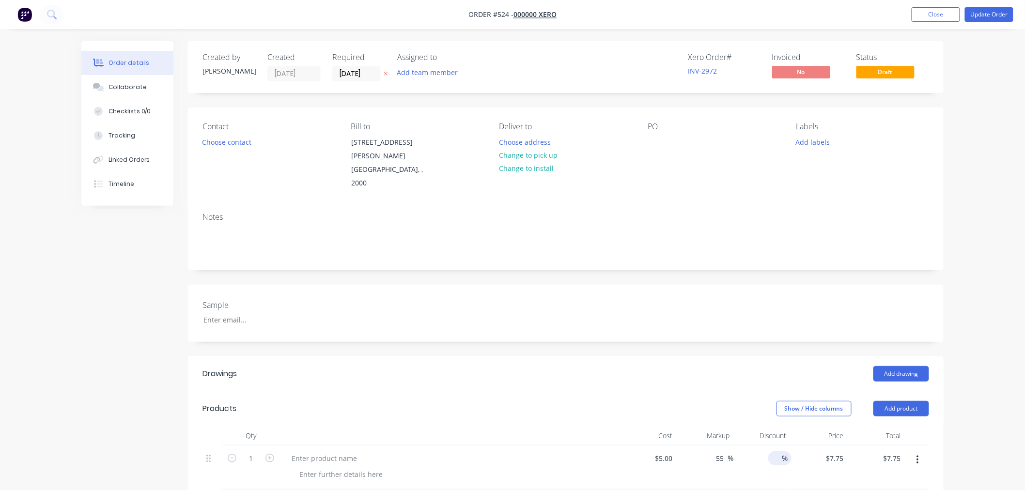
click at [778, 451] on input at bounding box center [775, 458] width 14 height 14
type input "55"
type input "$3.49"
drag, startPoint x: 698, startPoint y: 319, endPoint x: 809, endPoint y: 262, distance: 124.5
click at [698, 320] on div "Created by [PERSON_NAME] Created [DATE] Required [DATE] Assigned to Add team me…" at bounding box center [565, 397] width 755 height 712
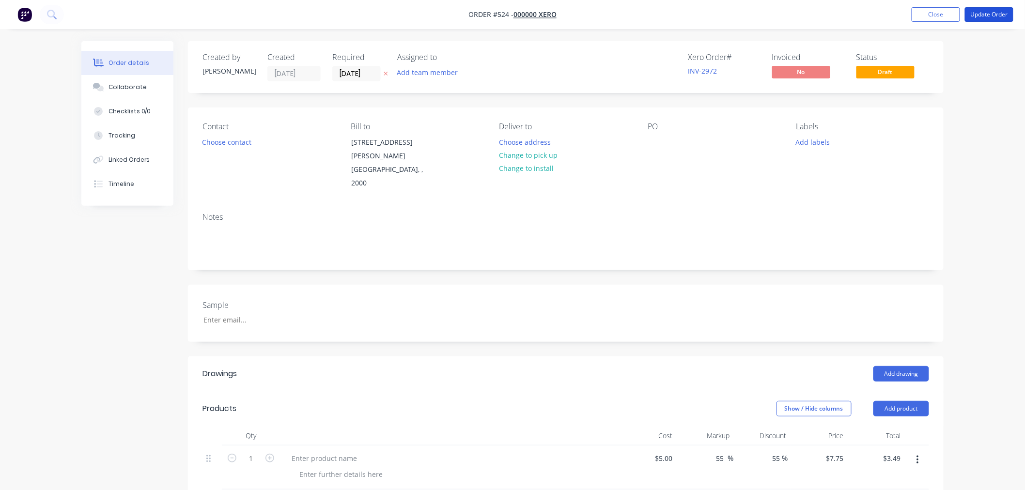
drag, startPoint x: 991, startPoint y: 12, endPoint x: 898, endPoint y: 57, distance: 103.5
click at [990, 16] on button "Update Order" at bounding box center [988, 14] width 48 height 15
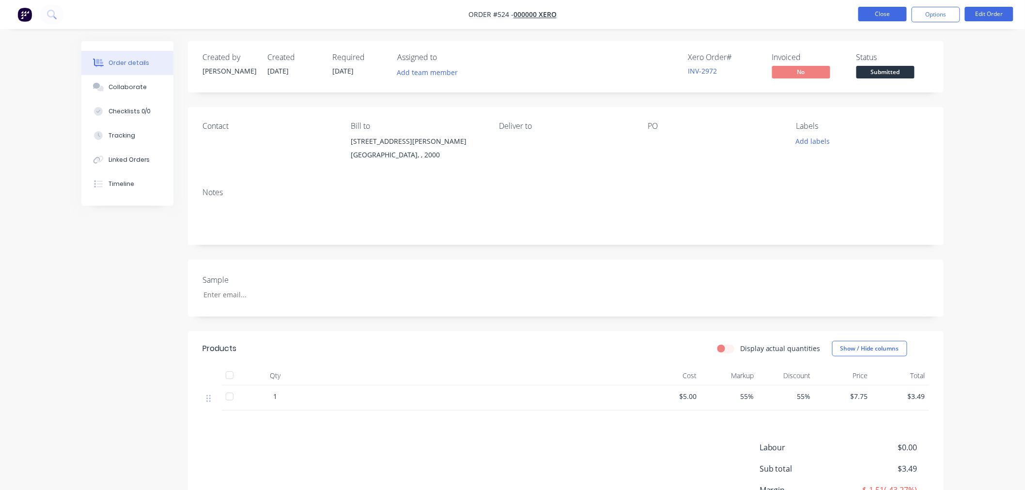
click at [875, 10] on button "Close" at bounding box center [882, 14] width 48 height 15
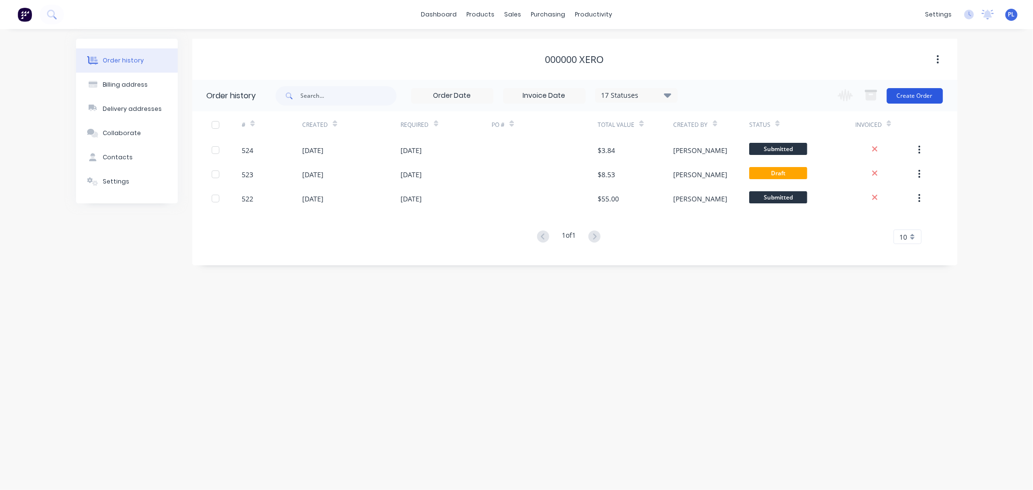
click at [933, 99] on button "Create Order" at bounding box center [915, 95] width 56 height 15
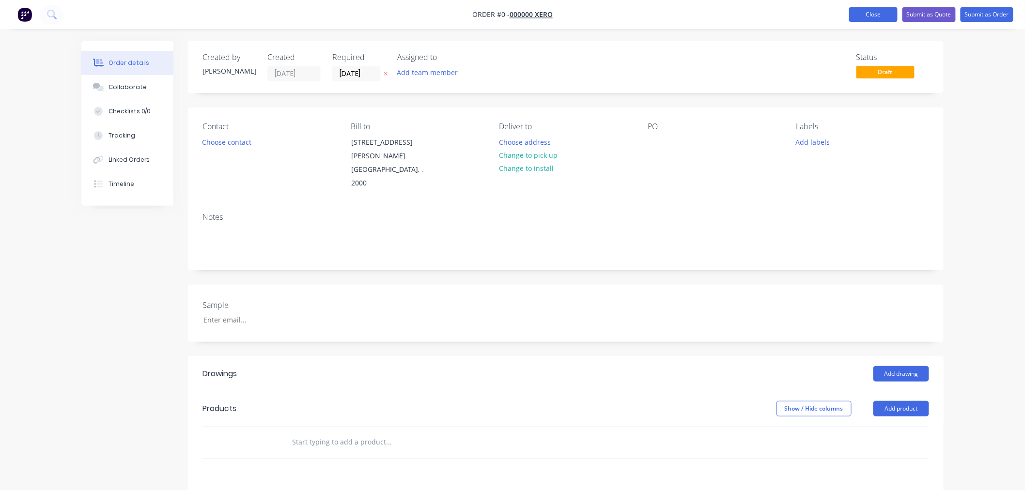
click at [857, 16] on button "Close" at bounding box center [873, 14] width 48 height 15
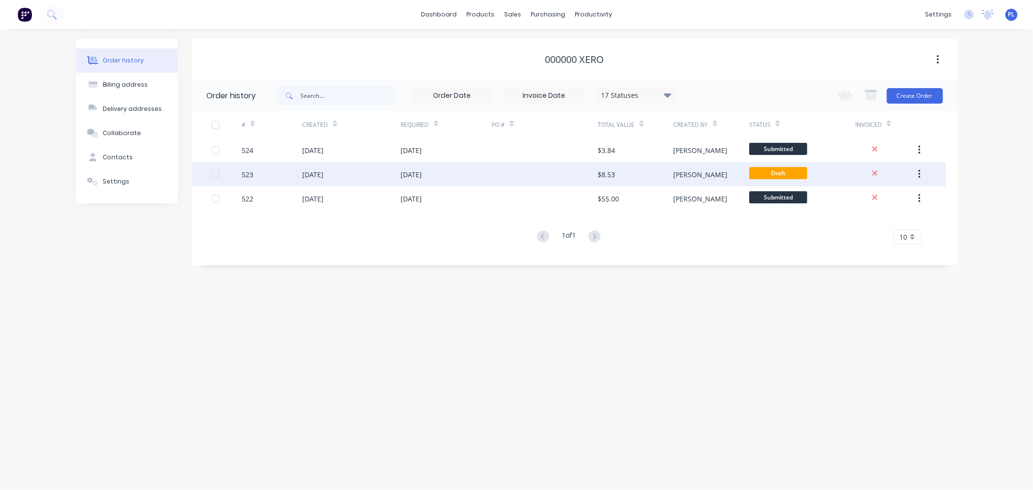
click at [475, 166] on div "[DATE]" at bounding box center [446, 174] width 91 height 24
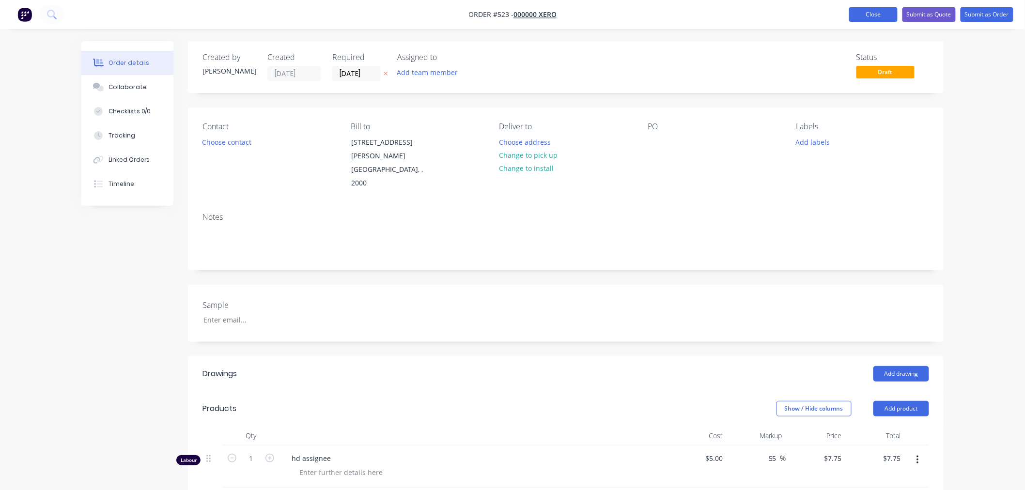
click at [867, 10] on button "Close" at bounding box center [873, 14] width 48 height 15
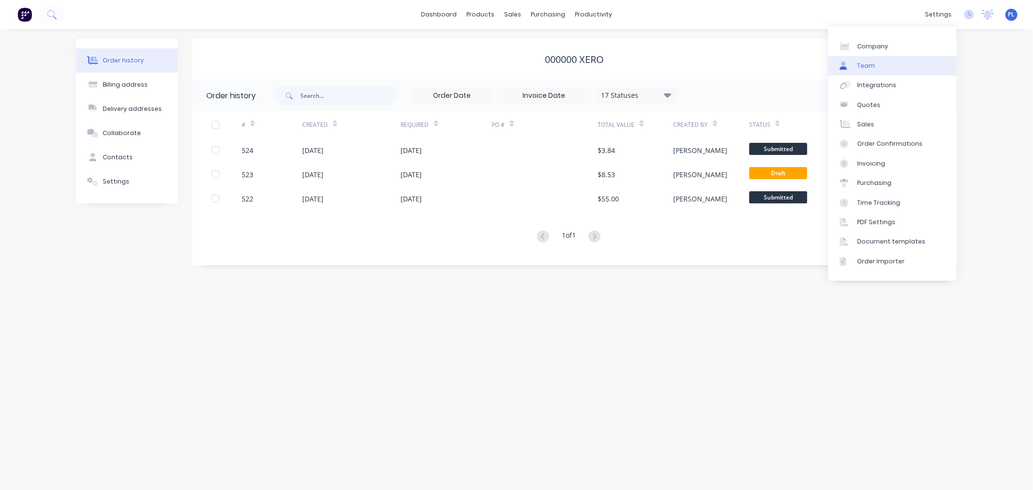
click at [887, 62] on link "Team" at bounding box center [892, 65] width 128 height 19
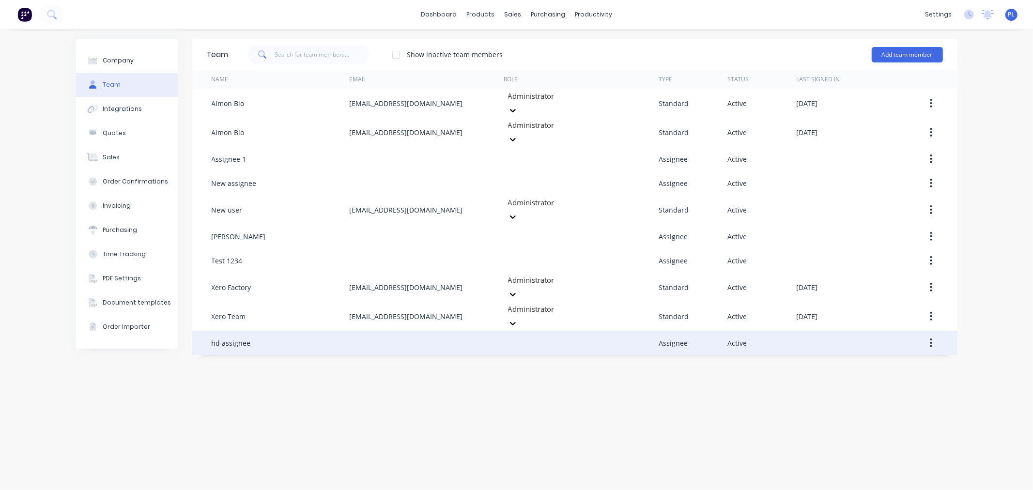
drag, startPoint x: 941, startPoint y: 318, endPoint x: 932, endPoint y: 321, distance: 9.5
click at [939, 334] on button "button" at bounding box center [930, 342] width 23 height 17
click at [884, 400] on div "Delete" at bounding box center [896, 407] width 75 height 14
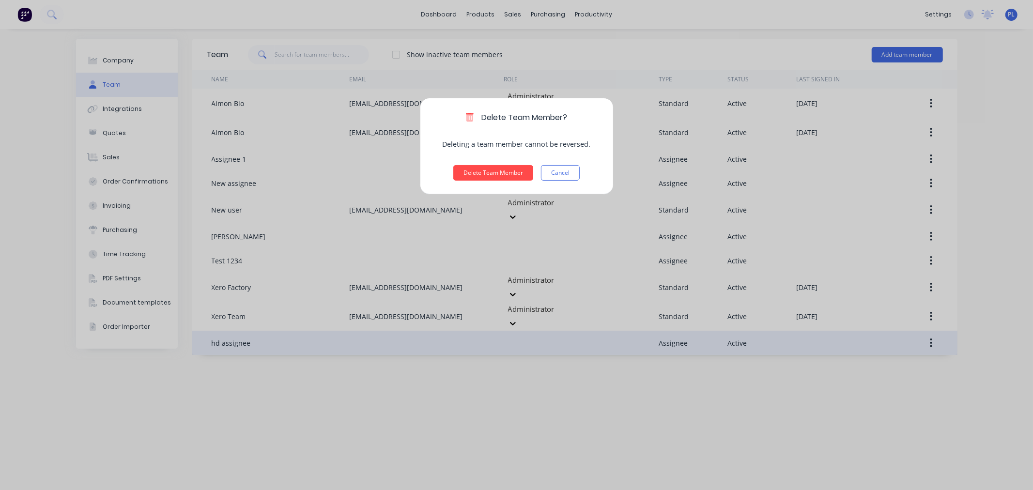
drag, startPoint x: 505, startPoint y: 178, endPoint x: 468, endPoint y: 74, distance: 110.4
click at [501, 176] on button "Delete Team Member" at bounding box center [493, 172] width 80 height 15
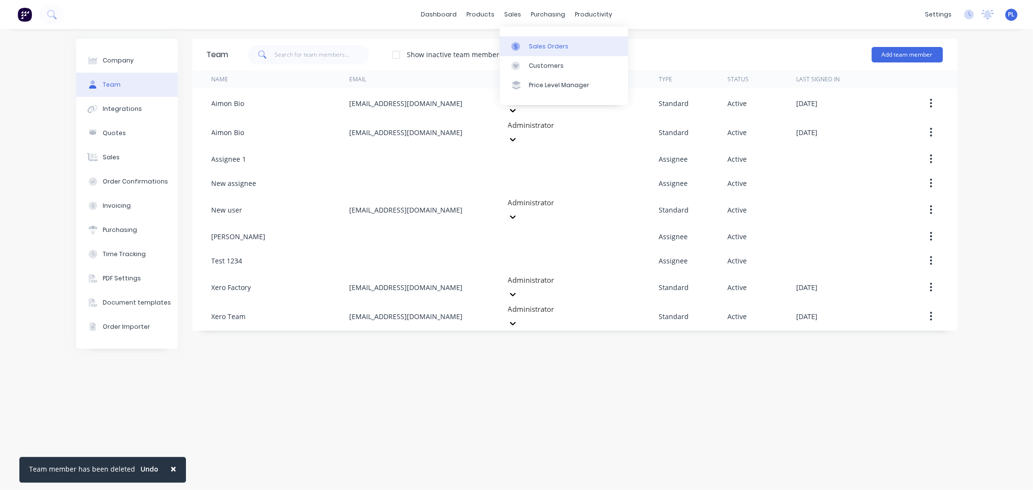
drag, startPoint x: 535, startPoint y: 45, endPoint x: 508, endPoint y: 63, distance: 32.8
click at [535, 46] on div "Sales Orders" at bounding box center [549, 46] width 40 height 9
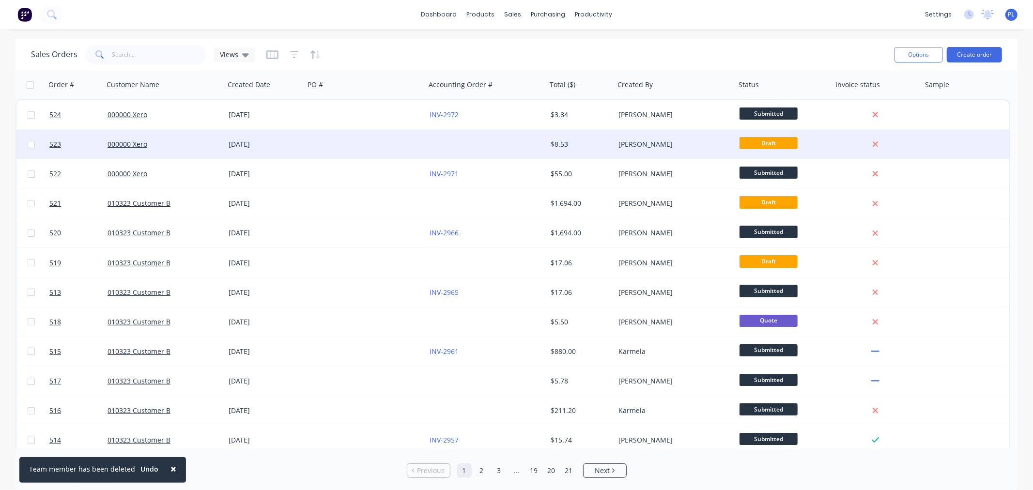
click at [322, 147] on div at bounding box center [365, 144] width 121 height 29
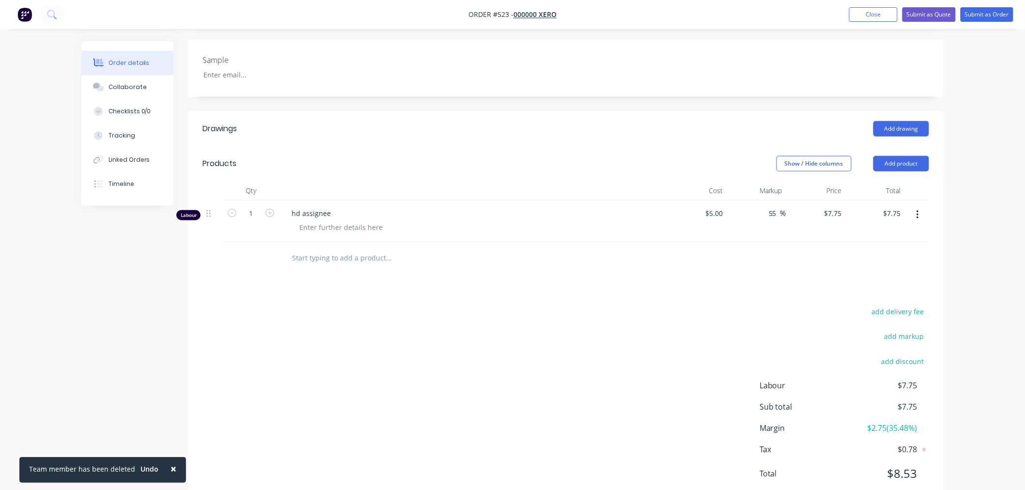
scroll to position [252, 0]
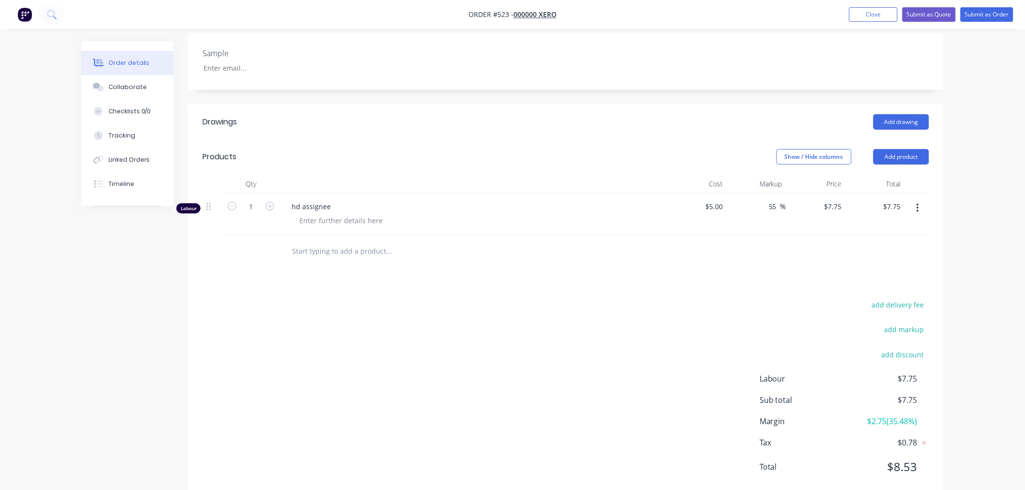
click at [916, 199] on button "button" at bounding box center [917, 207] width 23 height 17
click at [851, 285] on div "Delete" at bounding box center [882, 292] width 75 height 14
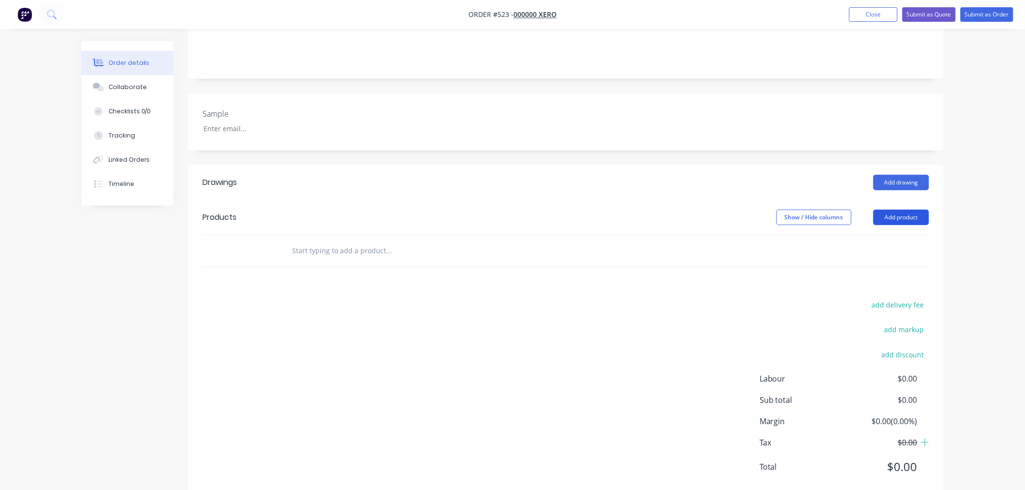
click at [887, 210] on button "Add product" at bounding box center [901, 217] width 56 height 15
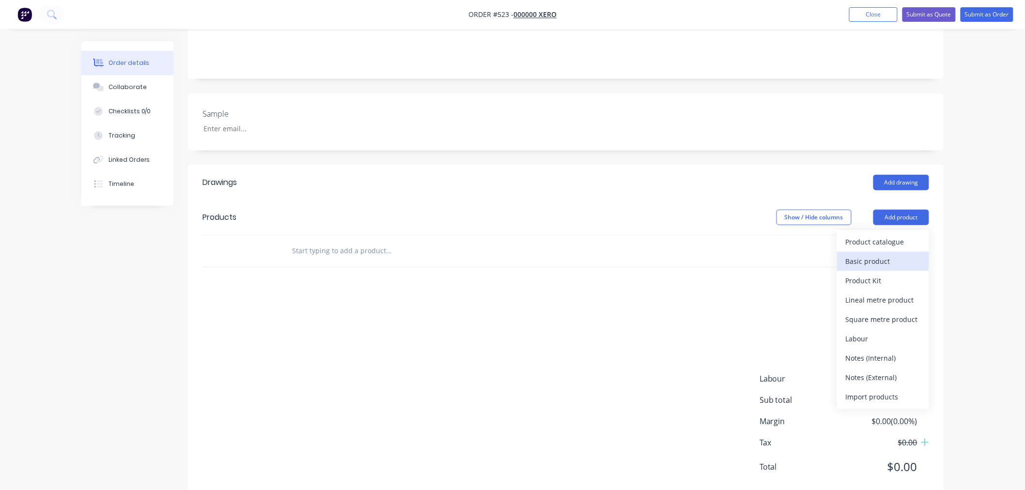
click at [880, 254] on div "Basic product" at bounding box center [882, 261] width 75 height 14
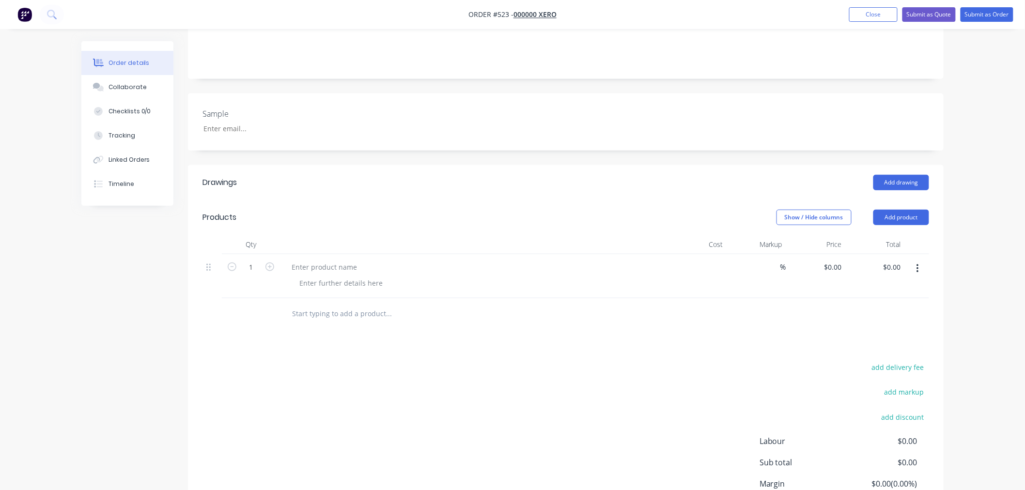
click at [700, 254] on div "$0.00" at bounding box center [697, 276] width 60 height 44
type input "$55.00"
click at [781, 269] on div "%" at bounding box center [757, 276] width 60 height 44
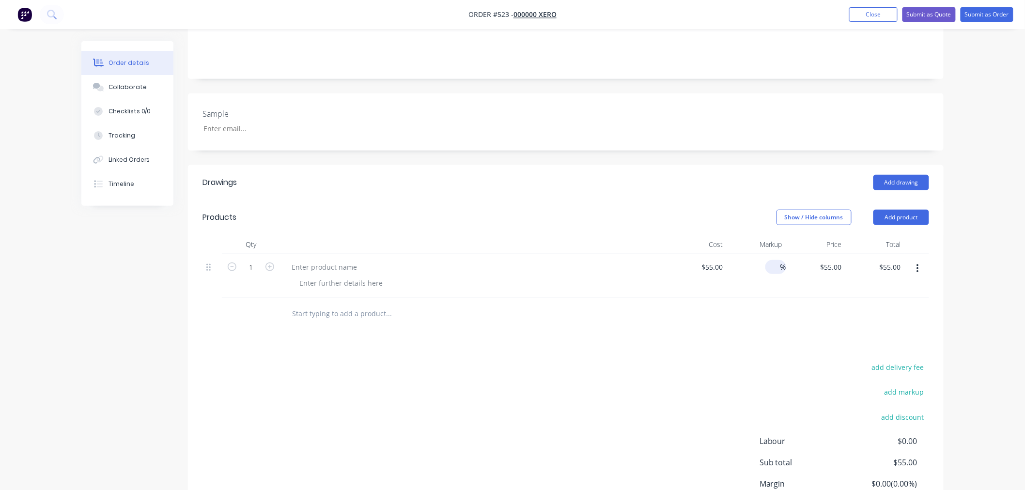
click at [775, 260] on input at bounding box center [774, 267] width 11 height 14
type input "55"
type input "$85.25"
drag, startPoint x: 801, startPoint y: 278, endPoint x: 961, endPoint y: 89, distance: 248.4
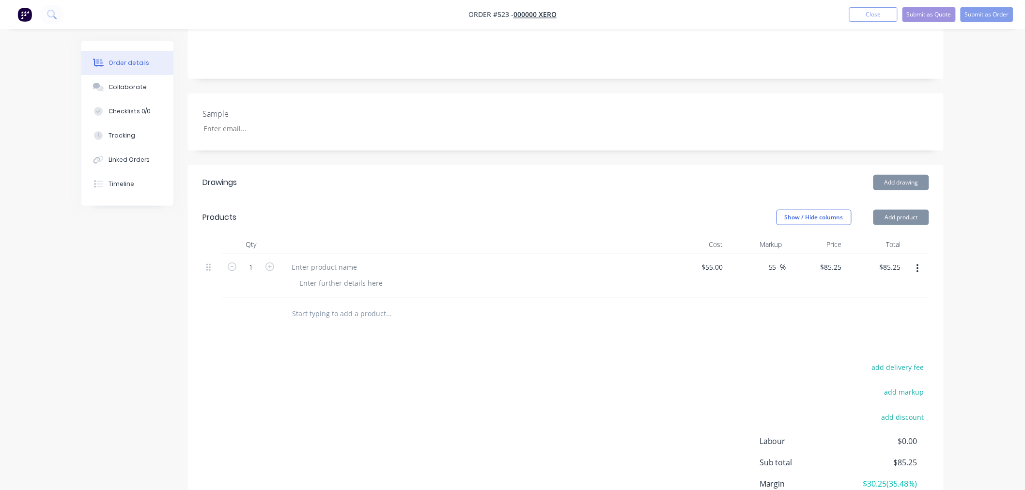
click at [802, 298] on div at bounding box center [565, 313] width 726 height 31
click at [996, 7] on button "Submit as Order" at bounding box center [986, 14] width 53 height 15
